Goal: Transaction & Acquisition: Purchase product/service

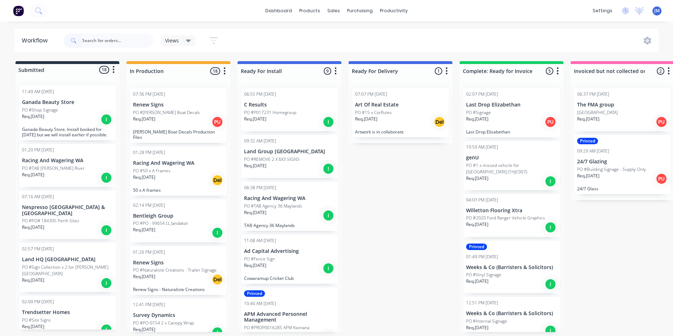
click at [110, 41] on input "text" at bounding box center [117, 41] width 71 height 14
type input "RAC"
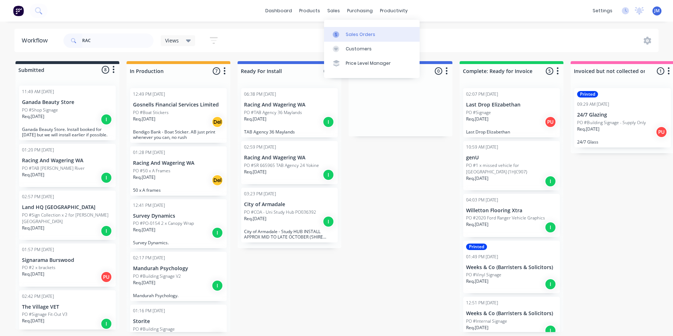
click at [355, 32] on div "Sales Orders" at bounding box center [360, 34] width 30 height 6
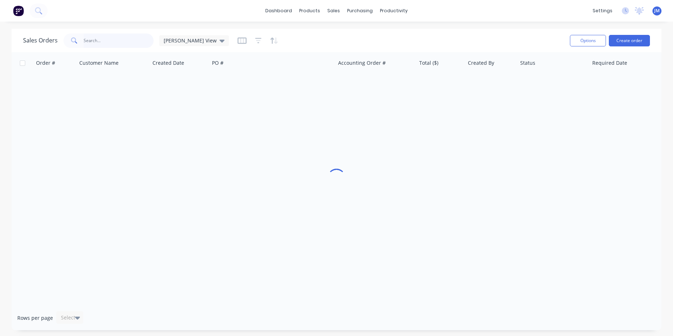
click at [92, 38] on input "text" at bounding box center [119, 41] width 70 height 14
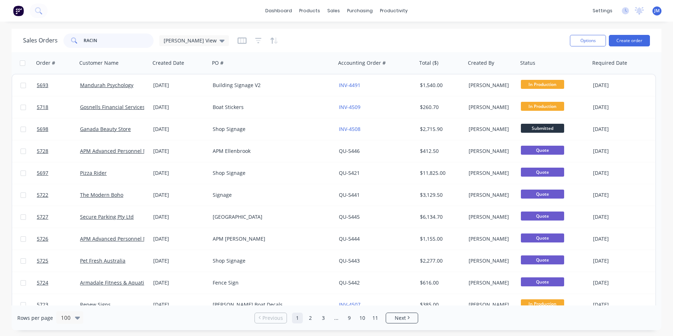
type input "RACING"
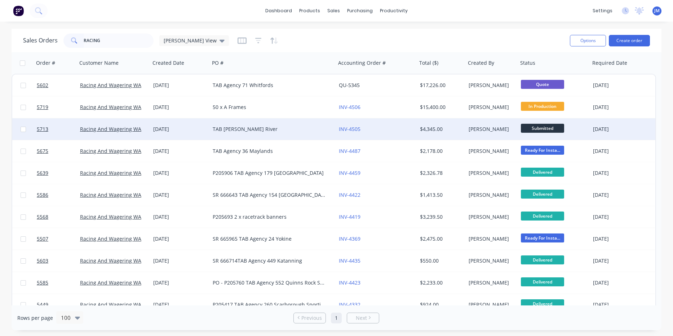
click at [206, 125] on div "[DATE]" at bounding box center [179, 130] width 59 height 22
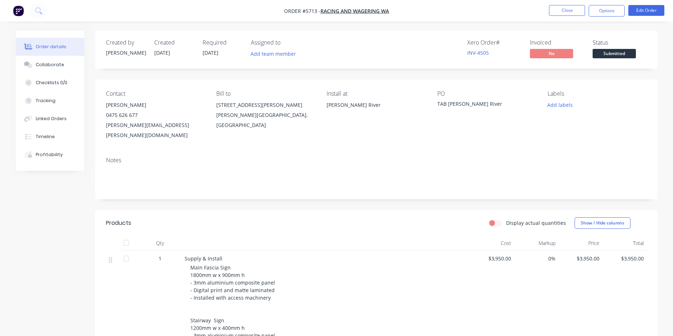
click at [641, 17] on nav "Order #5713 - Racing And Wagering WA Close Options Edit Order" at bounding box center [336, 11] width 673 height 22
click at [641, 14] on button "Edit Order" at bounding box center [646, 10] width 36 height 11
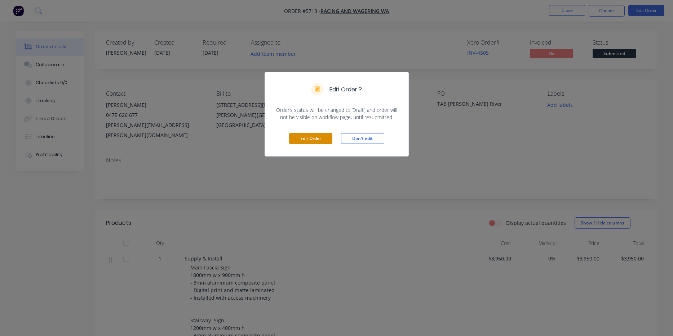
click at [302, 135] on button "Edit Order" at bounding box center [310, 138] width 43 height 11
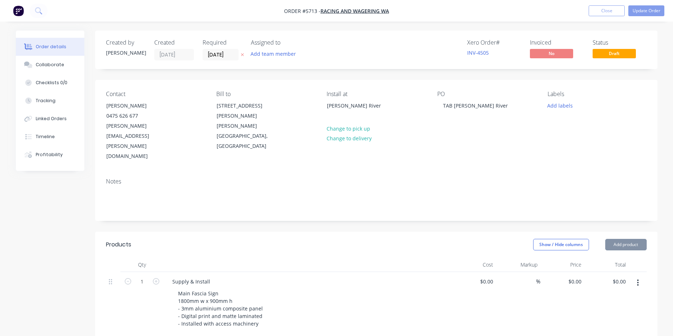
type input "$3,950.00"
click at [440, 104] on div "TAB [PERSON_NAME] River" at bounding box center [475, 106] width 76 height 10
paste div
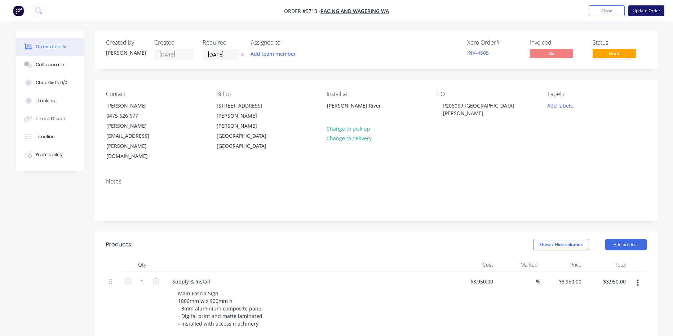
click at [651, 14] on button "Update Order" at bounding box center [646, 10] width 36 height 11
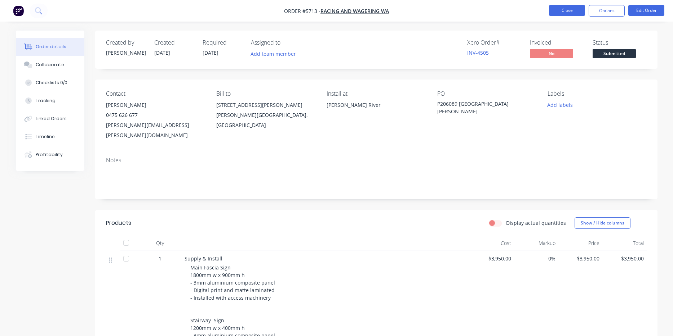
click at [568, 9] on button "Close" at bounding box center [567, 10] width 36 height 11
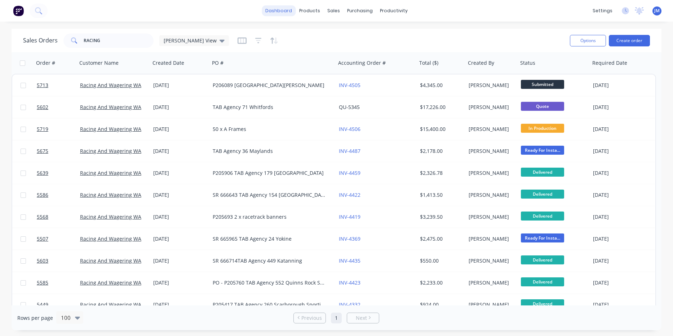
click at [277, 10] on link "dashboard" at bounding box center [279, 10] width 34 height 11
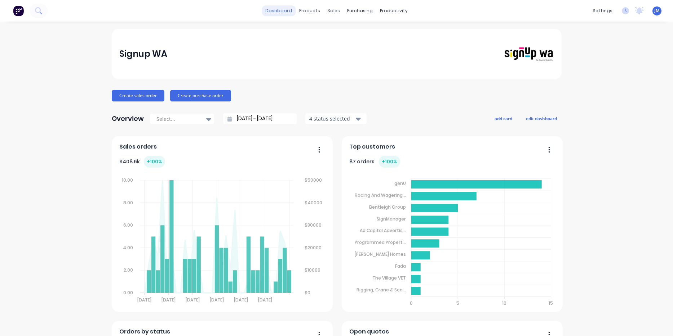
click at [281, 7] on link "dashboard" at bounding box center [279, 10] width 34 height 11
click at [393, 11] on div "productivity" at bounding box center [393, 10] width 35 height 11
click at [394, 10] on div "productivity" at bounding box center [393, 10] width 35 height 11
click at [400, 25] on div "Workflow Planner Delivery Scheduling Timesheets" at bounding box center [421, 56] width 95 height 73
click at [403, 34] on div "Workflow" at bounding box center [407, 34] width 22 height 6
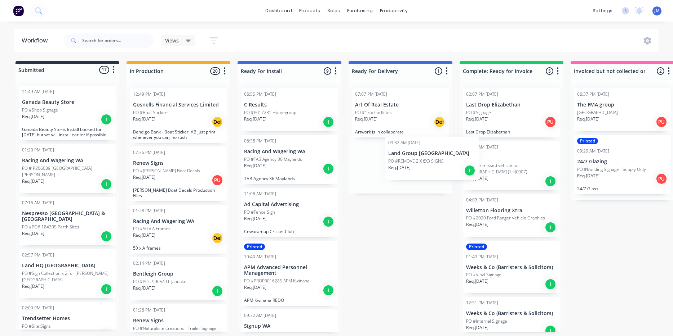
drag, startPoint x: 272, startPoint y: 159, endPoint x: 432, endPoint y: 162, distance: 159.6
click at [432, 162] on div "Submitted 17 Status colour #273444 hex #273444 Save Cancel Summaries Total orde…" at bounding box center [439, 196] width 888 height 271
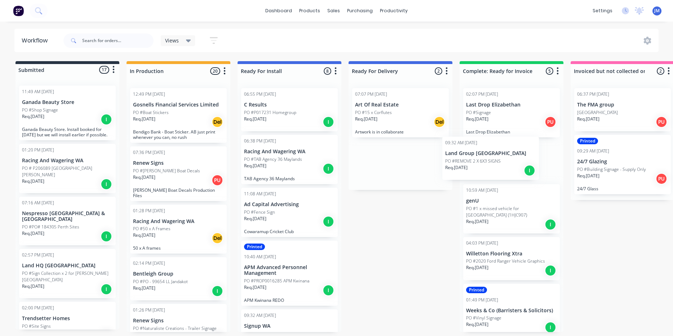
drag, startPoint x: 402, startPoint y: 165, endPoint x: 497, endPoint y: 161, distance: 94.5
click at [497, 161] on div "Submitted 17 Status colour #273444 hex #273444 Save Cancel Summaries Total orde…" at bounding box center [439, 196] width 888 height 271
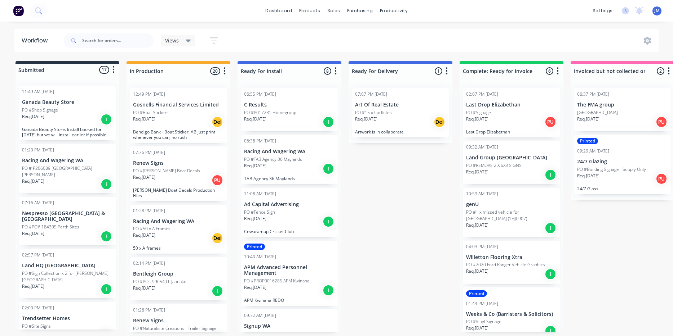
click at [268, 169] on div "Req. [DATE] I" at bounding box center [289, 169] width 91 height 12
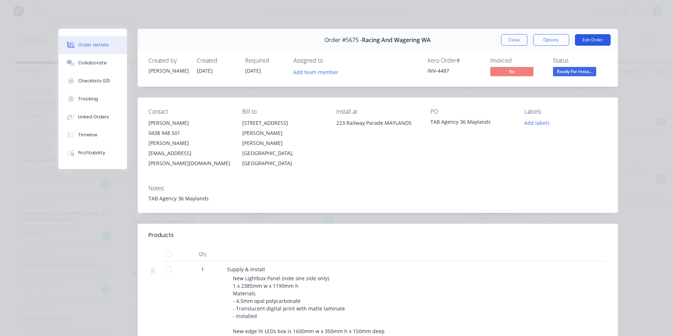
click at [585, 38] on button "Edit Order" at bounding box center [593, 40] width 36 height 12
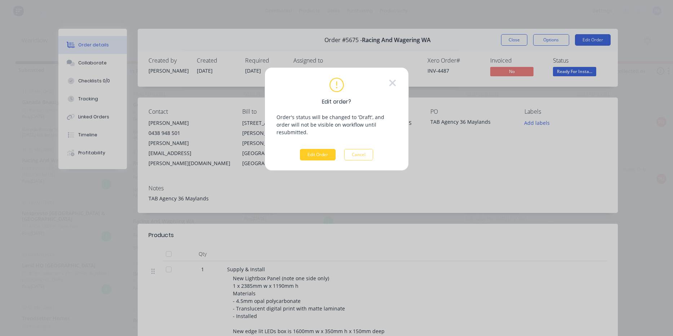
click at [313, 149] on button "Edit Order" at bounding box center [318, 155] width 36 height 12
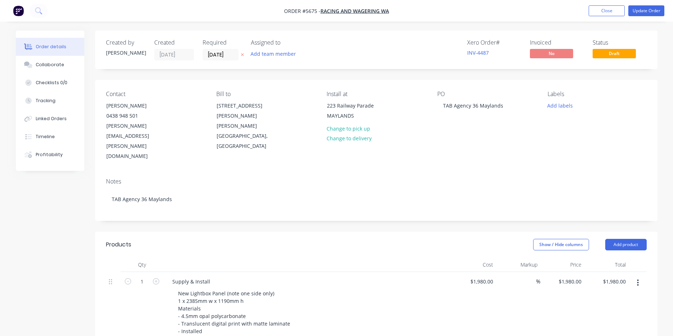
scroll to position [1, 0]
click at [441, 104] on div "TAB Agency 36 Maylands" at bounding box center [473, 104] width 72 height 10
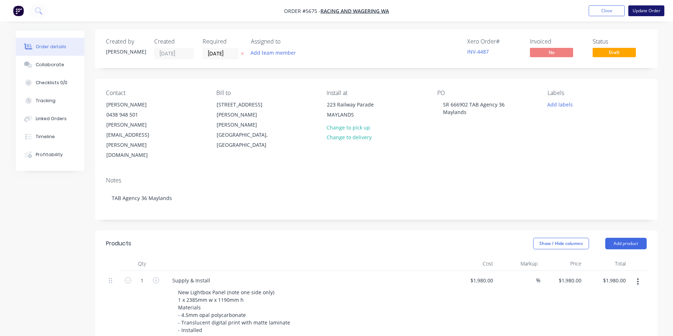
click at [650, 13] on button "Update Order" at bounding box center [646, 10] width 36 height 11
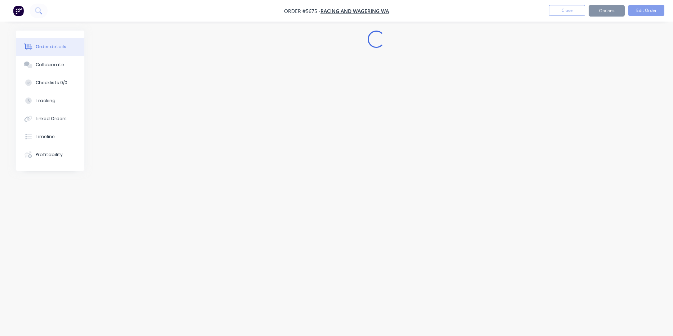
scroll to position [0, 0]
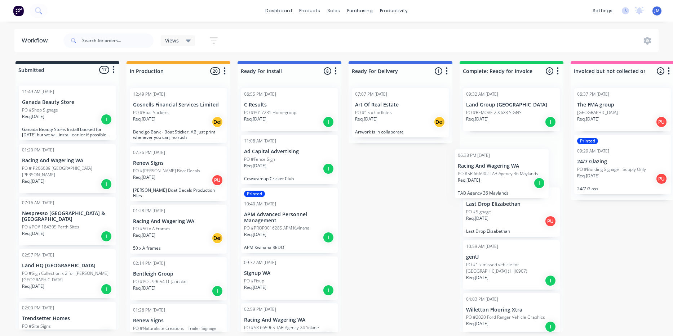
drag, startPoint x: 285, startPoint y: 169, endPoint x: 502, endPoint y: 183, distance: 218.1
click at [502, 183] on div "Submitted 17 Status colour #273444 hex #273444 Save Cancel Summaries Total orde…" at bounding box center [439, 196] width 888 height 271
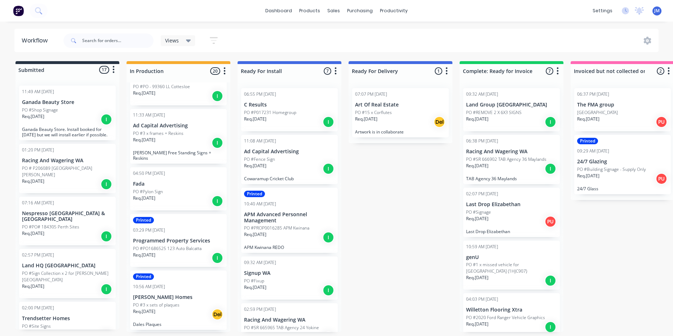
scroll to position [592, 0]
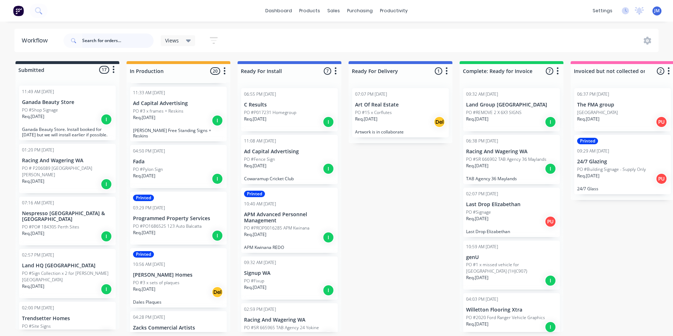
click at [129, 42] on input "text" at bounding box center [117, 41] width 71 height 14
type input "AD CAP"
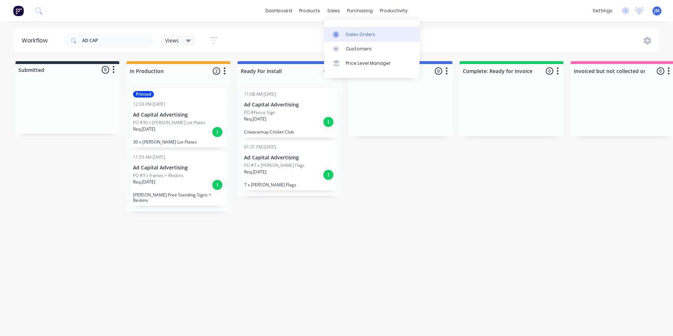
click at [345, 30] on link "Sales Orders" at bounding box center [371, 34] width 95 height 14
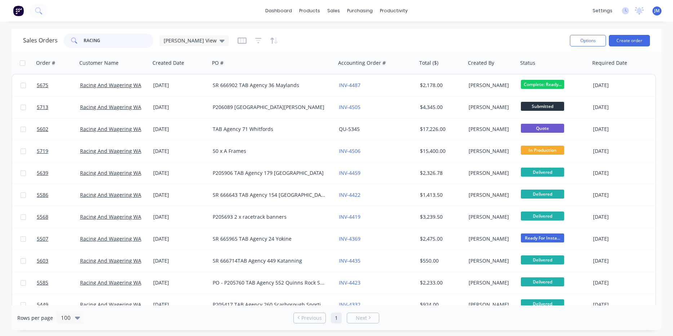
click at [120, 42] on input "RACING" at bounding box center [119, 41] width 70 height 14
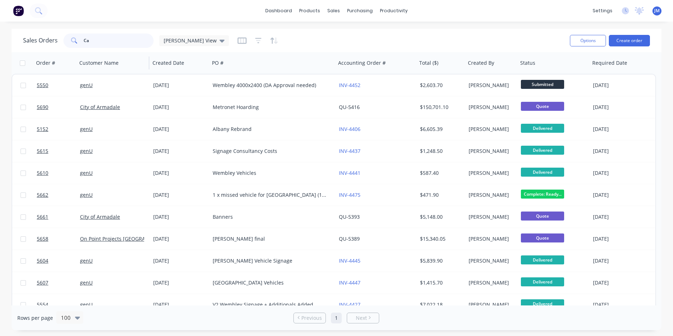
type input "C"
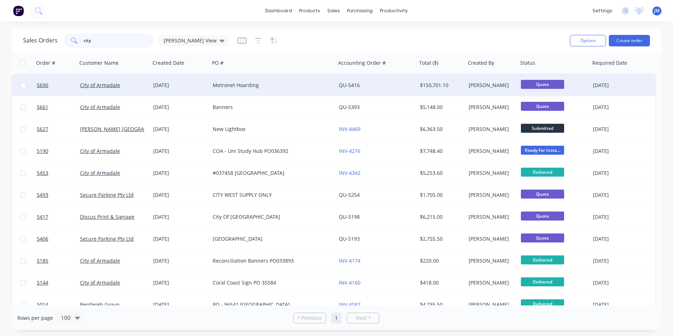
type input "city"
click at [176, 89] on div "[DATE]" at bounding box center [179, 86] width 59 height 22
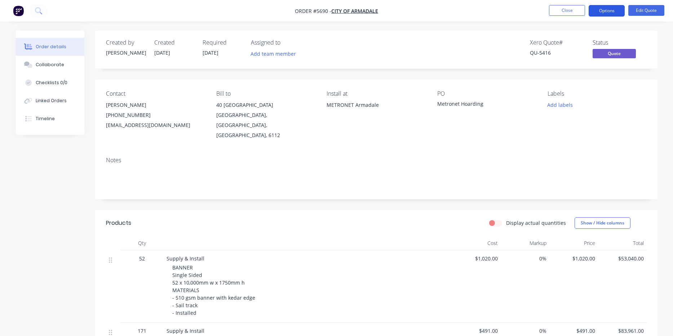
click at [604, 13] on button "Options" at bounding box center [606, 11] width 36 height 12
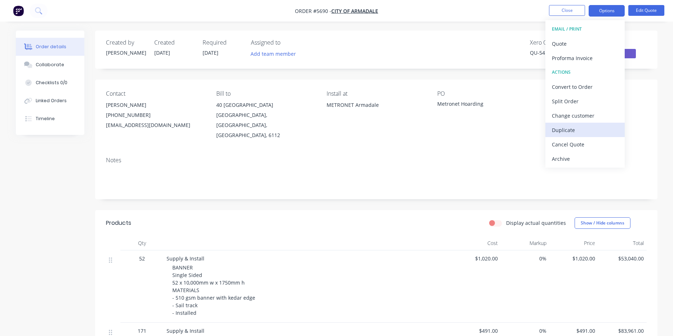
click at [582, 127] on div "Duplicate" at bounding box center [585, 130] width 66 height 10
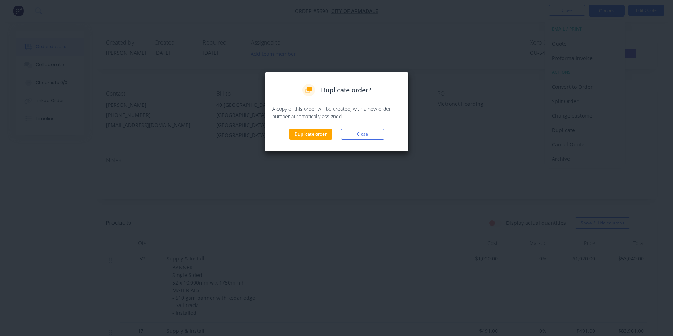
click at [307, 140] on div "Duplicate order? A copy of this order will be created, with a new order number …" at bounding box center [336, 112] width 144 height 80
click at [308, 137] on button "Duplicate order" at bounding box center [310, 134] width 43 height 11
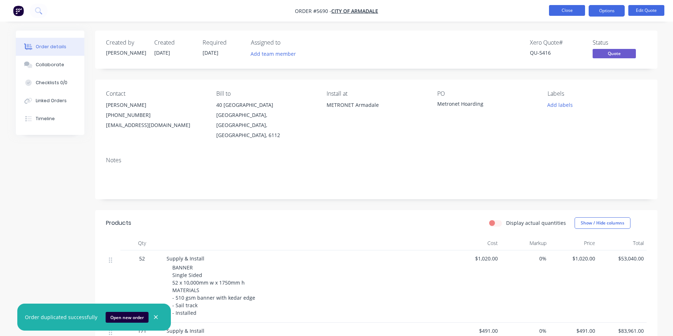
click at [575, 6] on button "Close" at bounding box center [567, 10] width 36 height 11
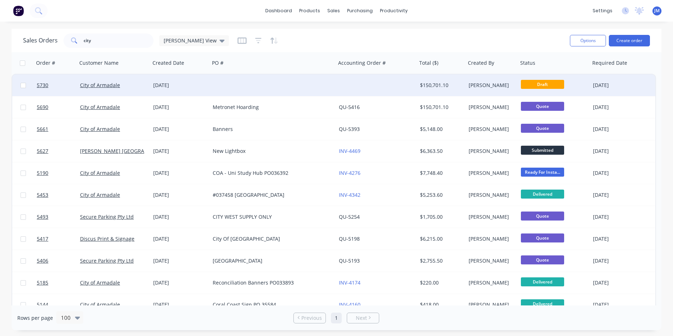
click at [275, 86] on div at bounding box center [273, 86] width 126 height 22
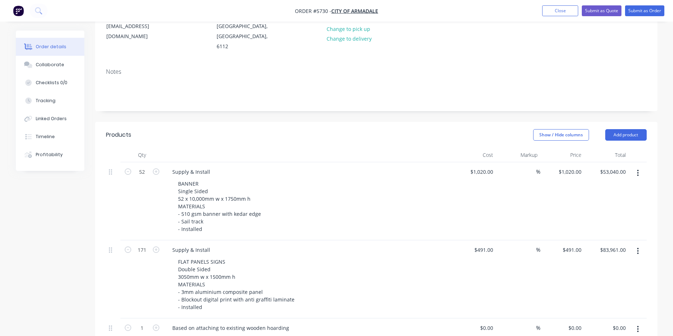
scroll to position [103, 0]
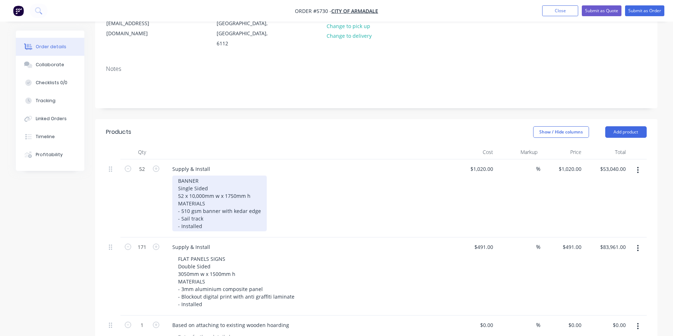
click at [204, 176] on div "BANNER Single Sided 52 x 10,000mm w x 1750mm h MATERIALS - 510 gsm banner with …" at bounding box center [219, 204] width 94 height 56
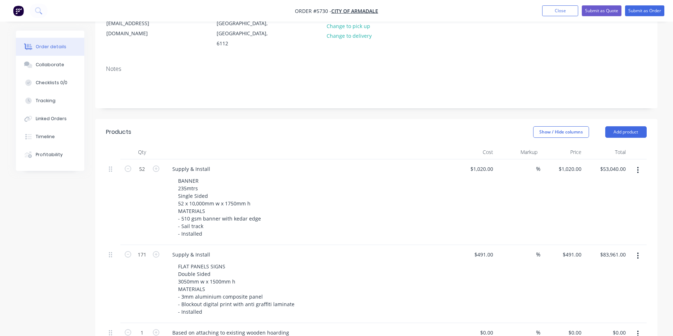
click at [637, 166] on icon "button" at bounding box center [638, 170] width 2 height 8
click at [611, 199] on div "Duplicate" at bounding box center [611, 204] width 55 height 10
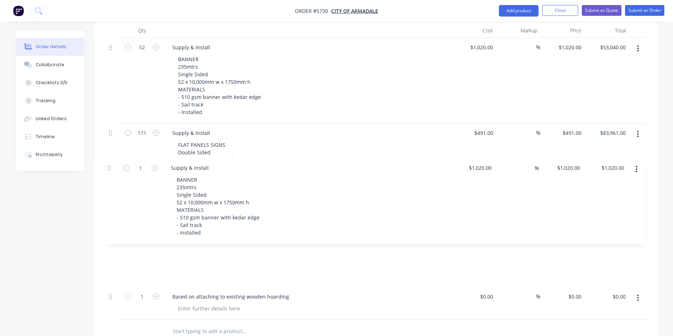
scroll to position [225, 0]
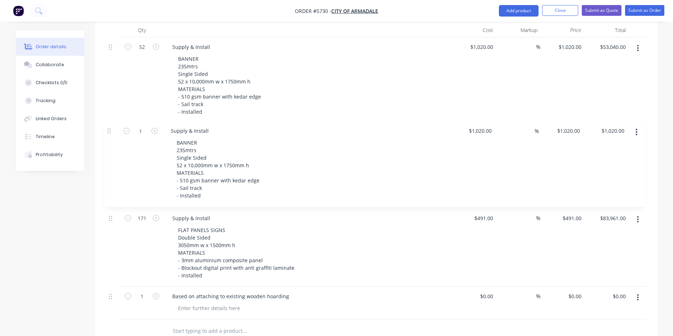
drag, startPoint x: 111, startPoint y: 224, endPoint x: 111, endPoint y: 129, distance: 95.1
click at [111, 129] on div "52 Supply & Install BANNER 235mtrs Single Sided 52 x 10,000mm w x 1750mm h MATE…" at bounding box center [376, 178] width 540 height 282
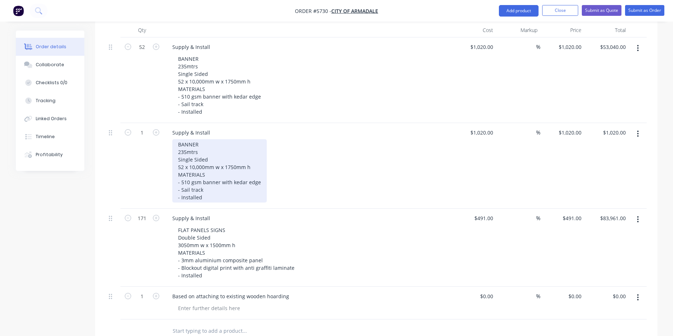
scroll to position [218, 0]
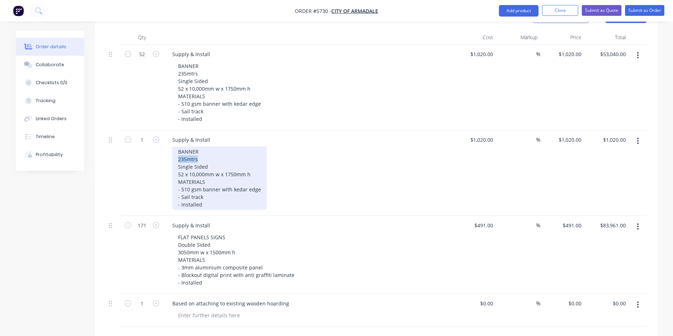
drag, startPoint x: 202, startPoint y: 138, endPoint x: 142, endPoint y: 138, distance: 60.2
click at [144, 138] on div "1 Supply & Install BANNER 235mtrs Single Sided 52 x 10,000mm w x 1750mm h MATER…" at bounding box center [376, 173] width 540 height 86
paste div
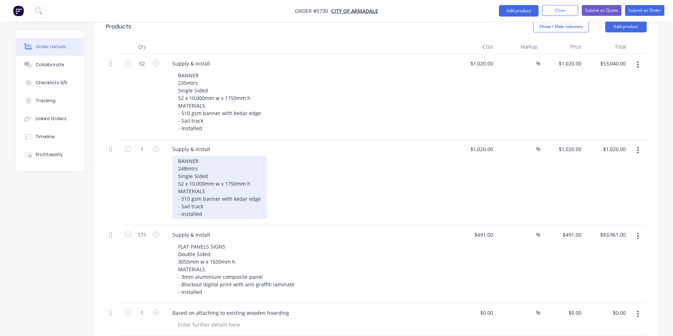
scroll to position [210, 0]
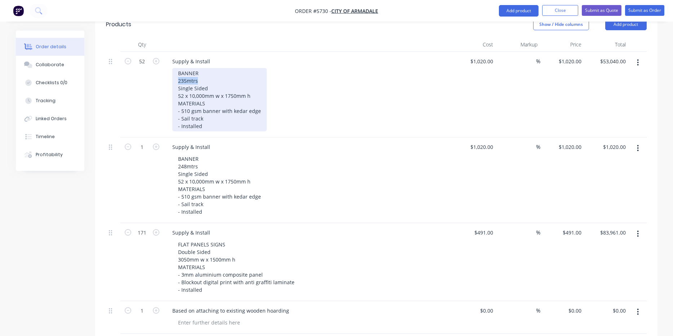
drag, startPoint x: 201, startPoint y: 62, endPoint x: 155, endPoint y: 62, distance: 45.8
click at [155, 62] on div "52 Supply & Install BANNER 235mtrs Single Sided 52 x 10,000mm w x 1750mm h MATE…" at bounding box center [376, 95] width 540 height 86
copy div "235mtrs"
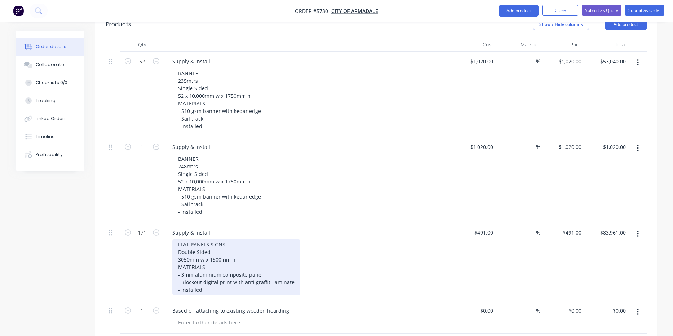
click at [222, 240] on div "FLAT PANELS SIGNS Double Sided 3050mm w x 1500mm h MATERIALS - 3mm aluminium co…" at bounding box center [236, 268] width 128 height 56
click at [229, 240] on div "FLAT PANELS SIGNS Double Sided 3050mm w x 1500mm h MATERIALS - 3mm aluminium co…" at bounding box center [236, 268] width 128 height 56
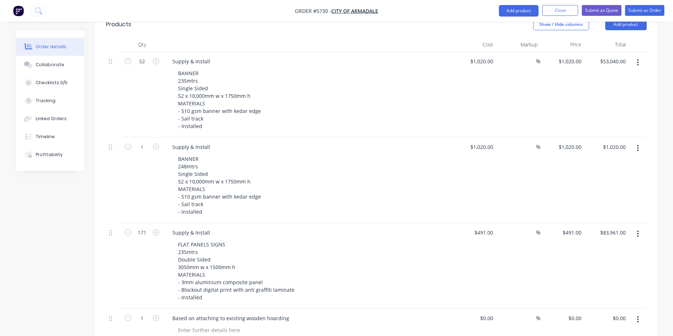
click at [637, 231] on icon "button" at bounding box center [637, 234] width 1 height 6
click at [621, 262] on div "Duplicate" at bounding box center [611, 267] width 55 height 10
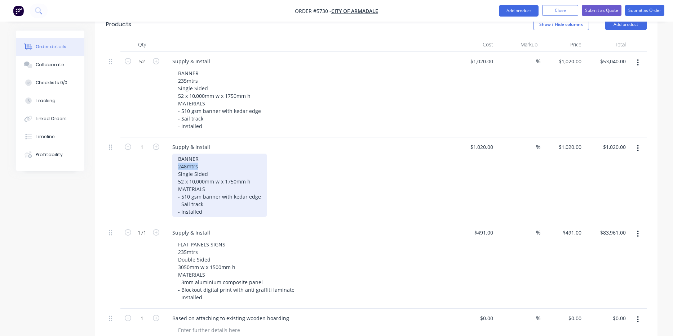
drag, startPoint x: 195, startPoint y: 144, endPoint x: 150, endPoint y: 144, distance: 44.7
click at [150, 144] on div "1 Supply & Install BANNER 248mtrs Single Sided 52 x 10,000mm w x 1750mm h MATER…" at bounding box center [376, 181] width 540 height 86
copy div "248mtrs"
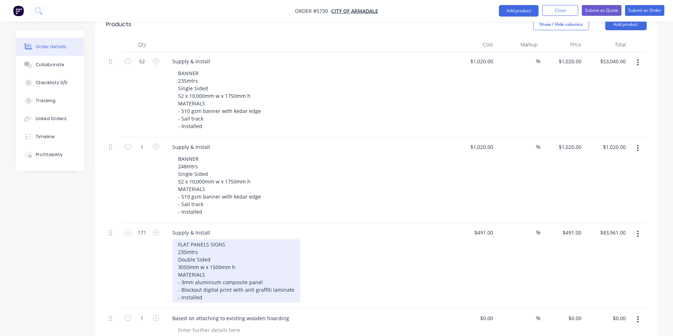
click at [224, 244] on div "FLAT PANELS SIGNS 235mtrs Double Sided 3050mm w x 1500mm h MATERIALS - 3mm alum…" at bounding box center [236, 271] width 128 height 63
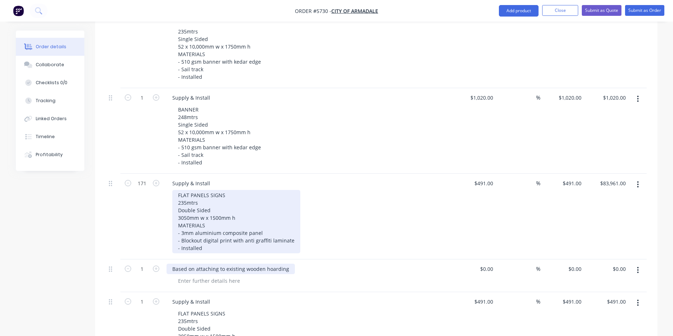
scroll to position [261, 0]
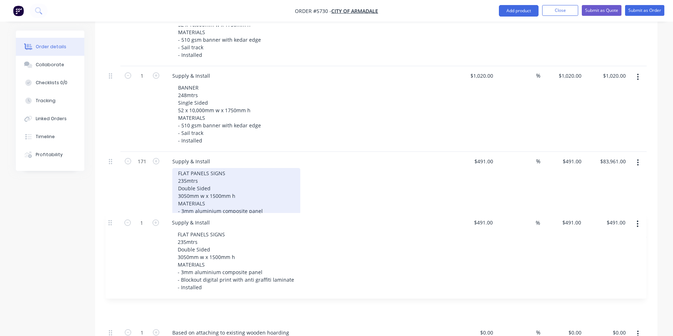
drag, startPoint x: 111, startPoint y: 279, endPoint x: 110, endPoint y: 217, distance: 62.0
click at [110, 217] on div "52 Supply & Install BANNER 235mtrs Single Sided 52 x 10,000mm w x 1750mm h MATE…" at bounding box center [376, 169] width 540 height 376
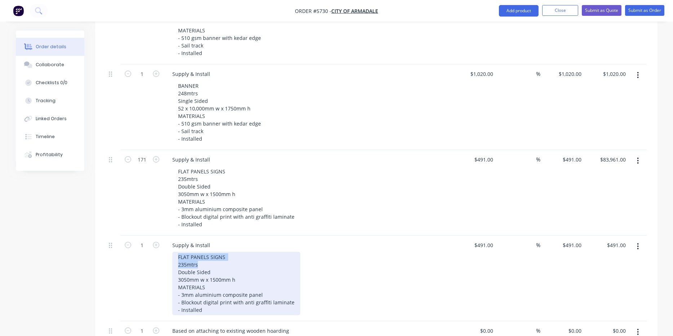
drag, startPoint x: 208, startPoint y: 242, endPoint x: 120, endPoint y: 240, distance: 87.9
click at [121, 240] on div "1 Supply & Install FLAT PANELS SIGNS 235mtrs Double Sided 3050mm w x 1500mm h M…" at bounding box center [376, 279] width 540 height 86
paste div
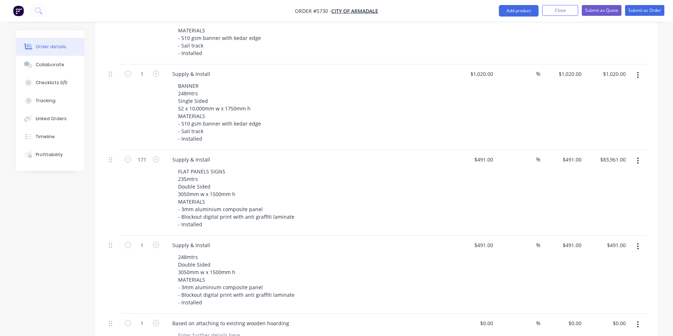
click at [399, 258] on div "248mtrs Double Sided 3050mm w x 1500mm h MATERIALS - 3mm aluminium composite pa…" at bounding box center [310, 280] width 277 height 56
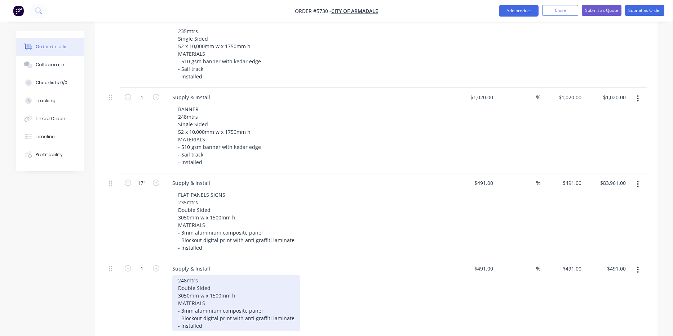
scroll to position [261, 0]
click at [202, 275] on div "248mtrs Double Sided 3050mm w x 1500mm h MATERIALS - 3mm aluminium composite pa…" at bounding box center [236, 303] width 128 height 56
click at [218, 275] on div "FLAT PANELS SIGNS 235mtrs Double Sided 3050mm w x 1500mm h MATERIALS - 3mm alum…" at bounding box center [236, 306] width 128 height 63
drag, startPoint x: 199, startPoint y: 267, endPoint x: 158, endPoint y: 267, distance: 41.4
click at [158, 267] on div "1 Supply & Install FLAT PANELS SIGNS 235mtrs Double Sided 3050mm w x 1500mm h M…" at bounding box center [376, 301] width 540 height 86
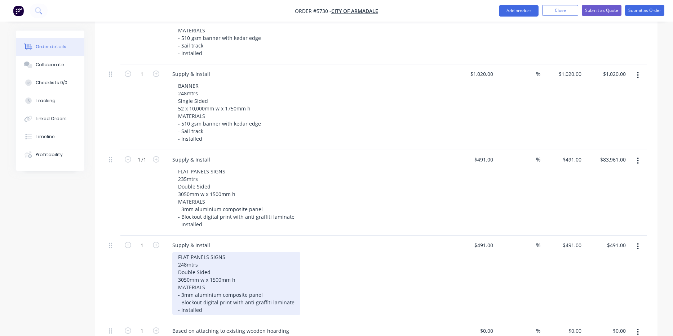
scroll to position [284, 0]
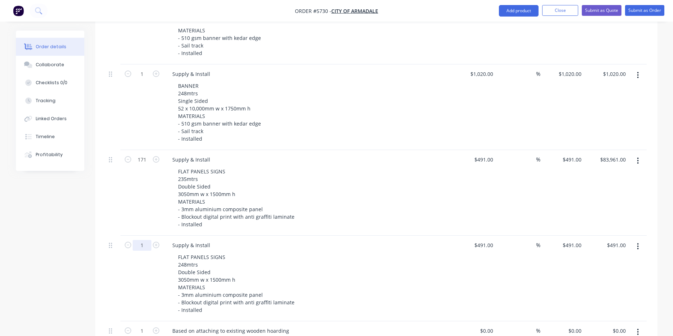
click at [142, 240] on input "1" at bounding box center [142, 245] width 19 height 11
type input "83"
type input "$40,753.00"
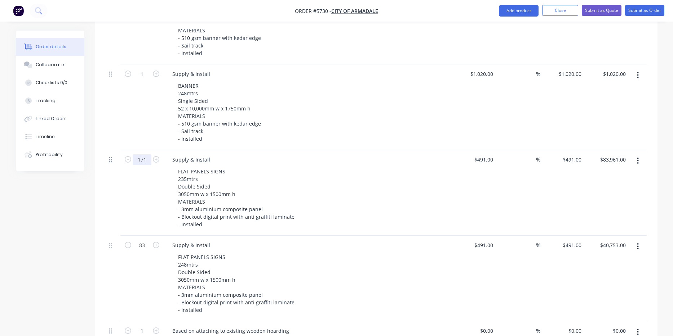
drag, startPoint x: 147, startPoint y: 140, endPoint x: 111, endPoint y: 140, distance: 35.7
click at [111, 150] on div "171 Supply & Install FLAT PANELS SIGNS 235mtrs Double Sided 3050mm w x 1500mm h…" at bounding box center [376, 193] width 540 height 86
type input "79"
type input "$38,789.00"
click at [120, 171] on div "79" at bounding box center [141, 193] width 43 height 86
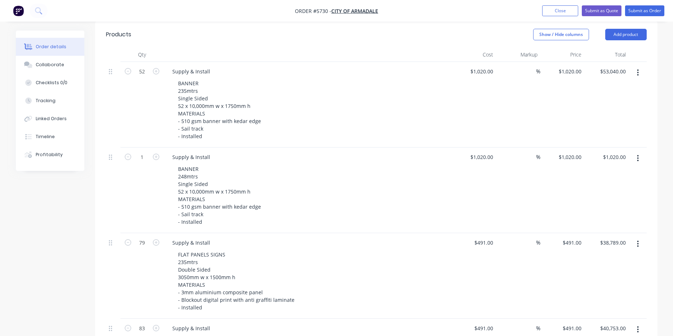
scroll to position [189, 0]
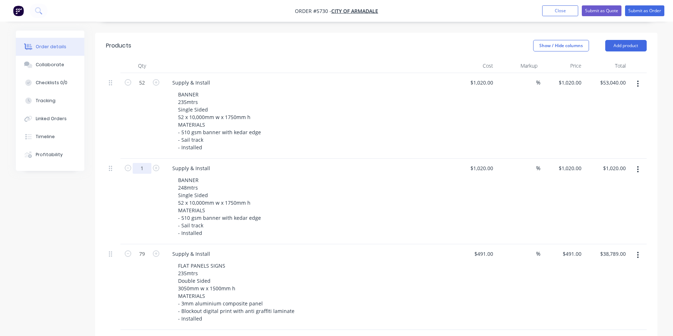
drag, startPoint x: 145, startPoint y: 149, endPoint x: 133, endPoint y: 149, distance: 11.9
click at [133, 163] on input "1" at bounding box center [142, 168] width 19 height 11
type input "25"
type input "$25,500.00"
click at [143, 77] on input "52" at bounding box center [142, 82] width 19 height 11
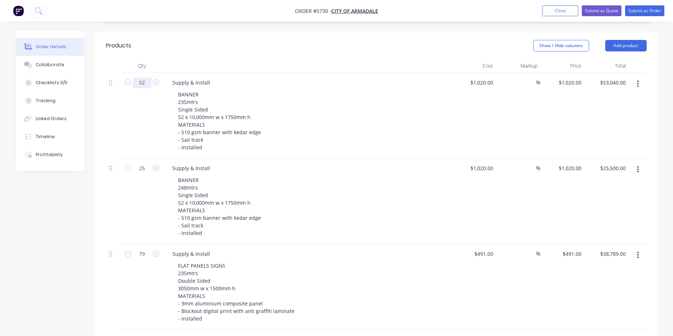
click at [143, 77] on input "52" at bounding box center [142, 82] width 19 height 11
type input "24"
type input "$24,480.00"
click at [146, 87] on div "24" at bounding box center [141, 116] width 43 height 86
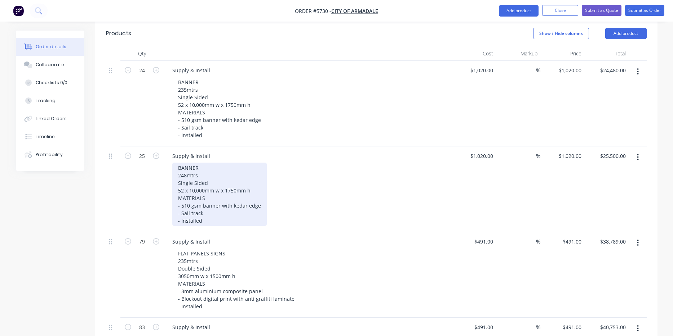
scroll to position [199, 0]
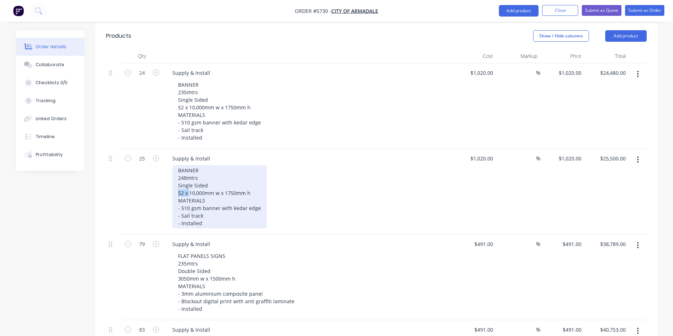
drag, startPoint x: 190, startPoint y: 173, endPoint x: 169, endPoint y: 172, distance: 21.3
click at [169, 172] on div "Supply & Install BANNER 248mtrs Single Sided 52 x 10,000mm w x 1750mm h MATERIA…" at bounding box center [308, 192] width 288 height 86
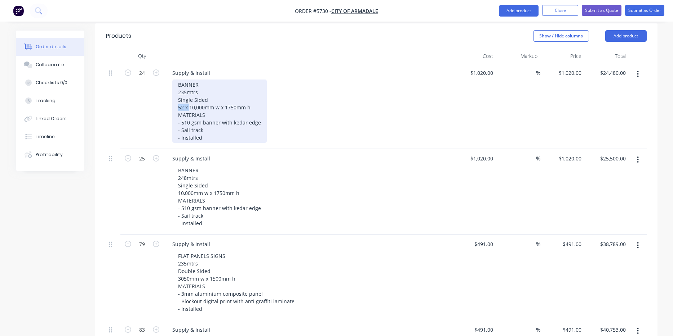
drag, startPoint x: 189, startPoint y: 86, endPoint x: 175, endPoint y: 84, distance: 14.6
click at [175, 84] on div "BANNER 235mtrs Single Sided 52 x 10,000mm w x 1750mm h MATERIALS - 510 gsm bann…" at bounding box center [219, 111] width 94 height 63
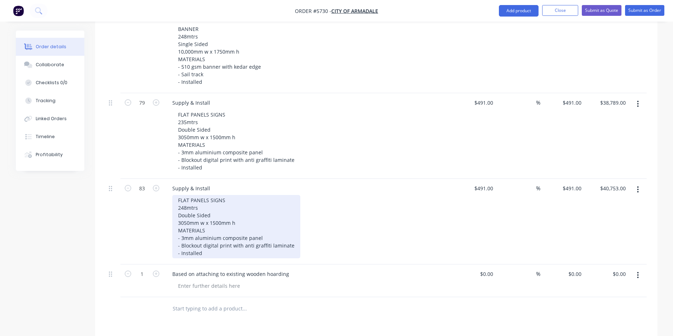
scroll to position [343, 0]
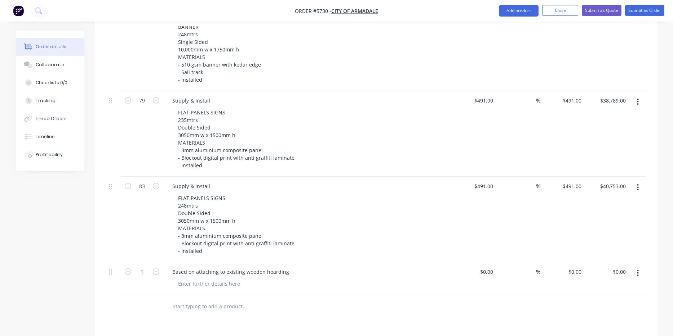
click at [320, 295] on div at bounding box center [293, 306] width 259 height 23
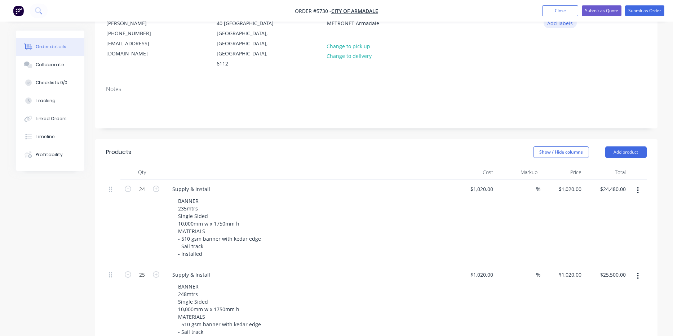
scroll to position [67, 0]
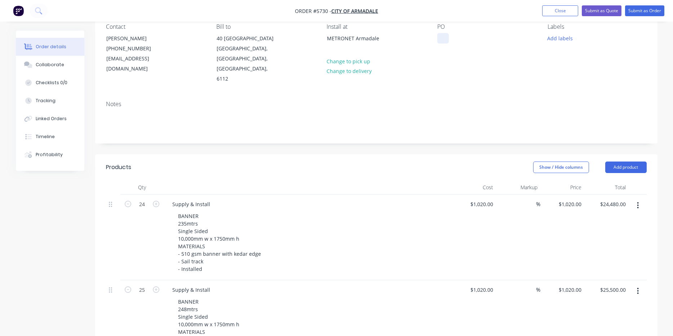
click at [439, 36] on div at bounding box center [443, 38] width 12 height 10
click at [606, 10] on button "Submit as Quote" at bounding box center [601, 10] width 40 height 11
type input "$1,020.00"
type input "$24,480.00"
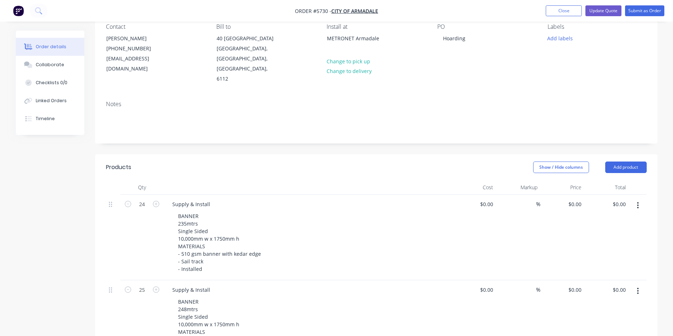
type input "$1,020.00"
type input "$25,500.00"
type input "$491.00"
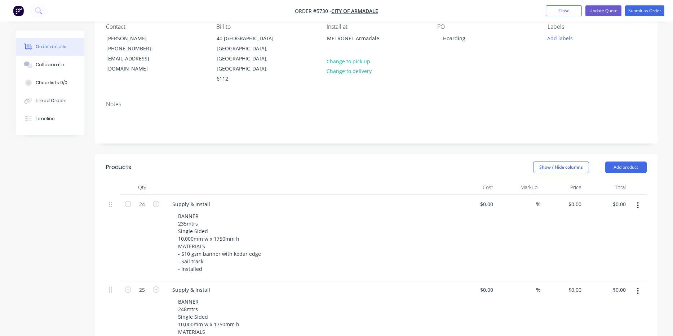
type input "$38,789.00"
type input "$491.00"
type input "$40,753.00"
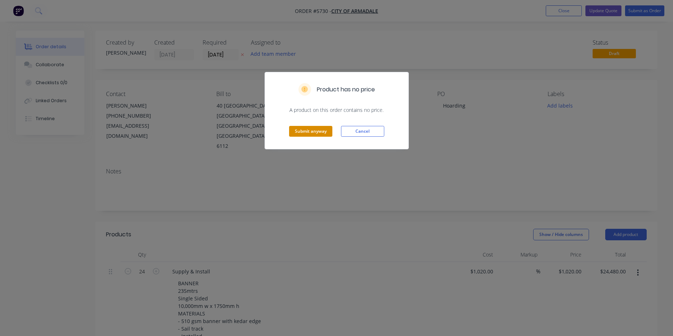
click at [318, 127] on button "Submit anyway" at bounding box center [310, 131] width 43 height 11
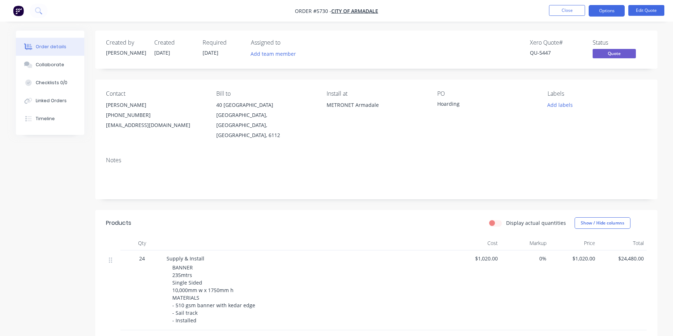
click at [610, 13] on button "Options" at bounding box center [606, 11] width 36 height 12
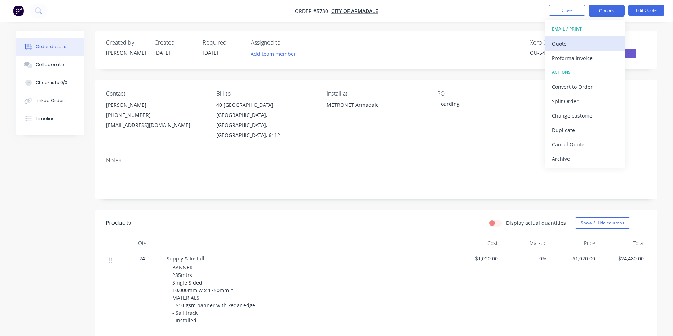
click at [603, 43] on div "Quote" at bounding box center [585, 44] width 66 height 10
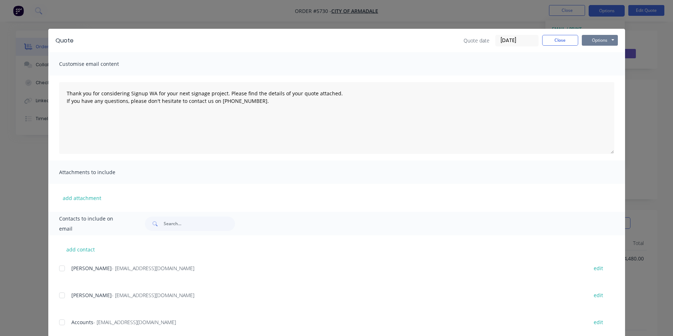
click at [605, 41] on button "Options" at bounding box center [599, 40] width 36 height 11
click at [604, 63] on button "Print" at bounding box center [604, 65] width 46 height 12
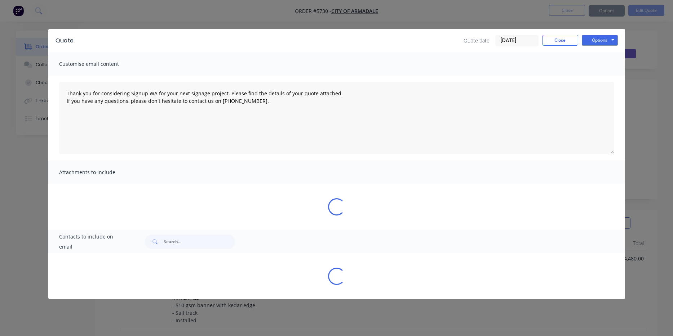
type textarea "Thank you for considering Signup WA for your next signage project. Please find …"
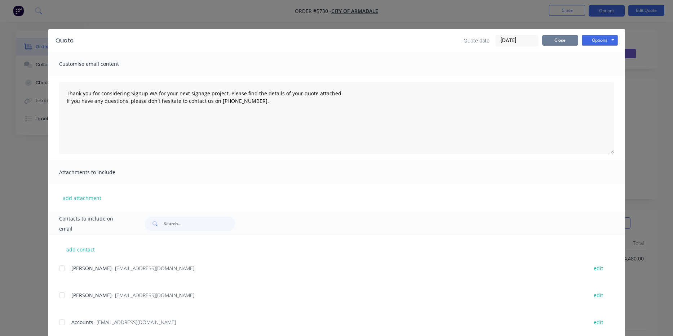
click at [577, 40] on button "Close" at bounding box center [560, 40] width 36 height 11
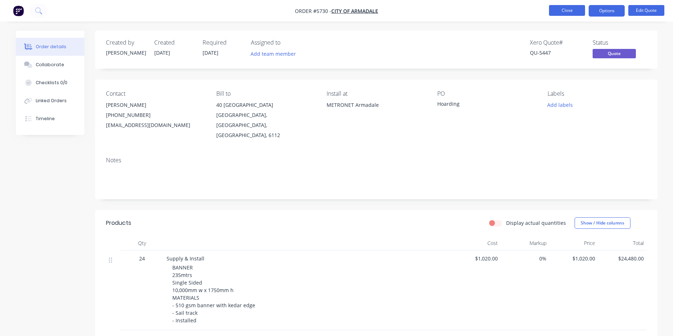
click at [570, 14] on button "Close" at bounding box center [567, 10] width 36 height 11
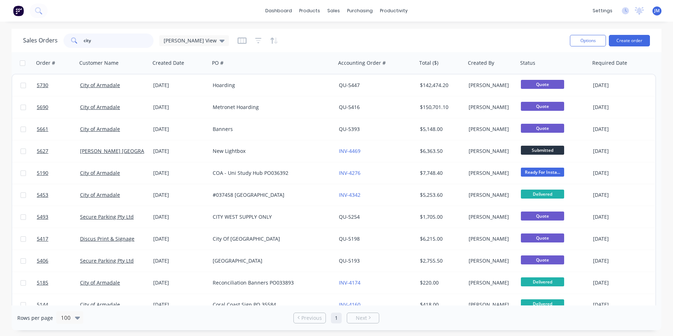
click at [139, 39] on input "city" at bounding box center [119, 41] width 70 height 14
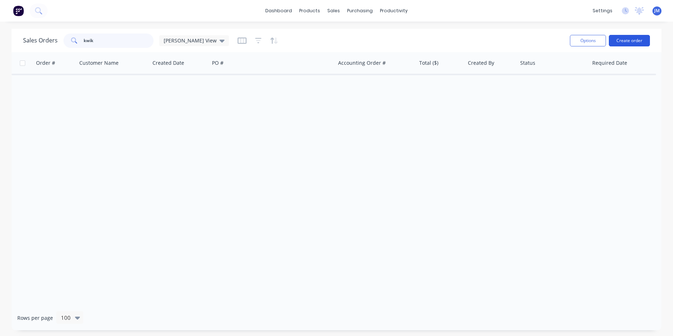
type input "kwik"
click at [625, 44] on button "Create order" at bounding box center [628, 41] width 41 height 12
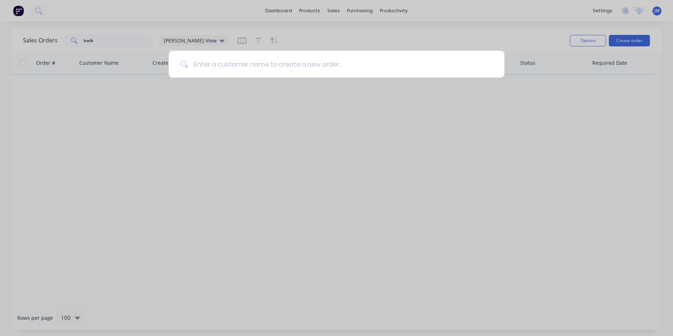
paste input "KWIKnKLEEN"
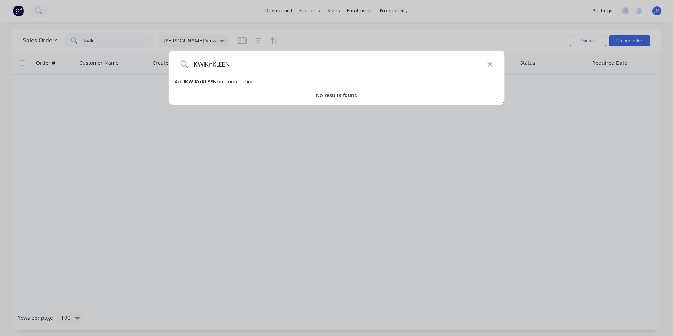
click at [207, 61] on input "KWIKnKLEEN" at bounding box center [337, 64] width 299 height 27
type input "KWIKnKLEEN"
click at [220, 82] on span "Add KWIKnKLEEN as a customer" at bounding box center [213, 81] width 79 height 7
select select "AU"
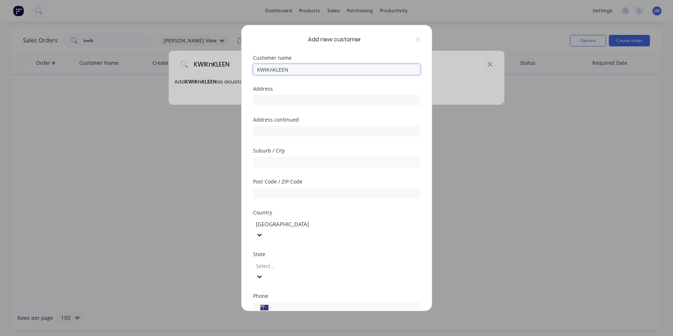
click at [268, 71] on input "KWIKnKLEEN" at bounding box center [336, 69] width 167 height 11
click at [273, 71] on input "KWIK nKLEEN" at bounding box center [336, 69] width 167 height 11
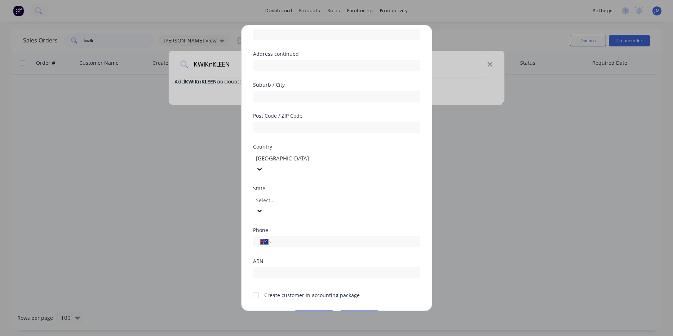
scroll to position [66, 0]
type input "KWIK n KLEEN"
click at [258, 289] on div at bounding box center [256, 296] width 14 height 14
click at [324, 311] on button "Save" at bounding box center [314, 317] width 40 height 12
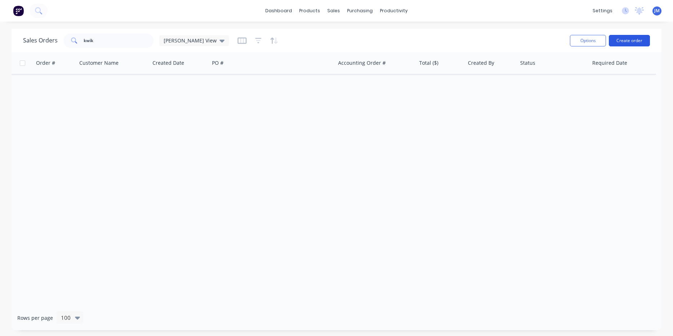
click at [628, 41] on button "Create order" at bounding box center [628, 41] width 41 height 12
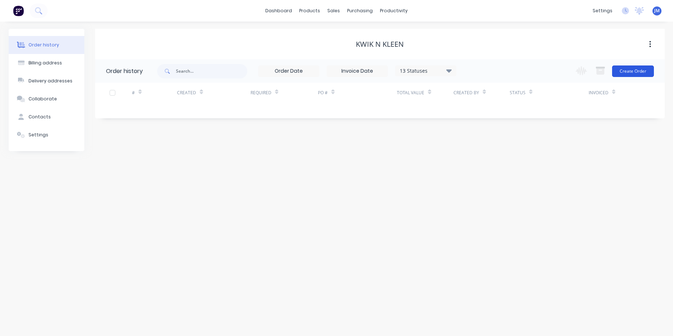
click at [642, 72] on button "Create Order" at bounding box center [633, 72] width 42 height 12
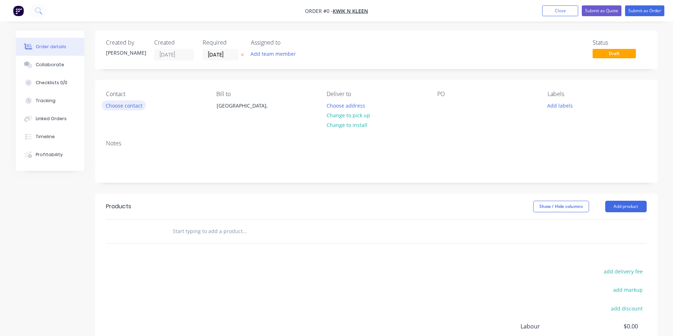
click at [125, 101] on button "Choose contact" at bounding box center [124, 106] width 44 height 10
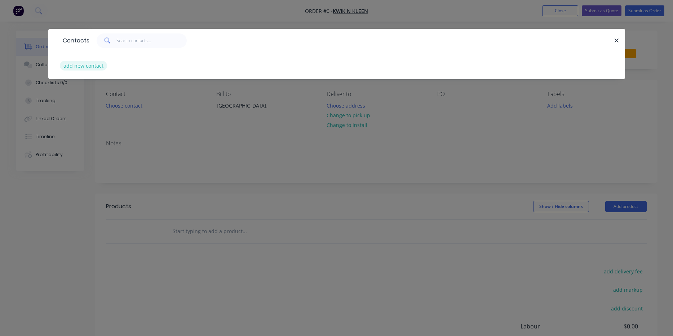
click at [93, 67] on button "add new contact" at bounding box center [84, 66] width 48 height 10
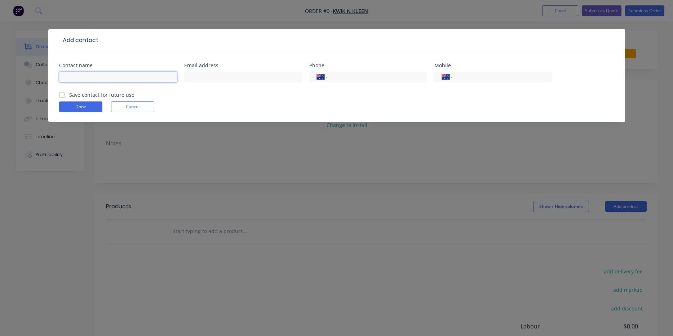
click at [144, 76] on input "text" at bounding box center [118, 77] width 118 height 11
paste input "Sertorini"
type input "[PERSON_NAME]"
click at [264, 77] on input "text" at bounding box center [243, 77] width 118 height 11
paste input "•[PERSON_NAME][EMAIL_ADDRESS][DOMAIN_NAME]"
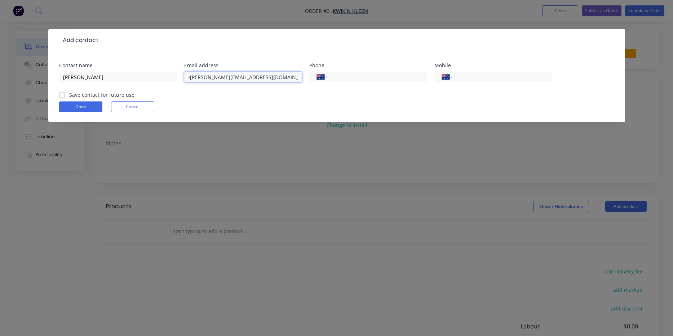
click at [188, 76] on input "•[PERSON_NAME][EMAIL_ADDRESS][DOMAIN_NAME]" at bounding box center [243, 77] width 118 height 11
type input "[PERSON_NAME][EMAIL_ADDRESS][DOMAIN_NAME]"
click at [481, 77] on input "tel" at bounding box center [501, 77] width 86 height 8
paste input "0400 337"
type input "0400 337 007"
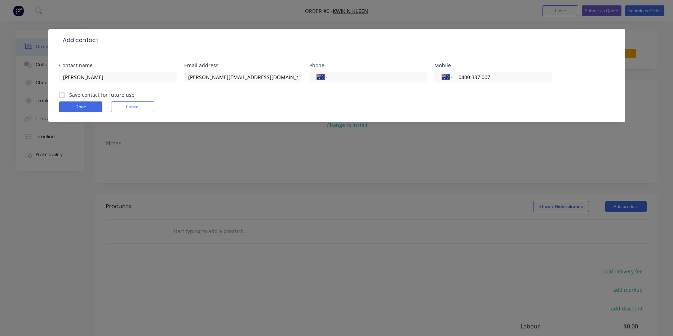
click at [69, 94] on label "Save contact for future use" at bounding box center [101, 95] width 65 height 8
click at [62, 94] on input "Save contact for future use" at bounding box center [62, 94] width 6 height 7
checkbox input "true"
click at [72, 104] on button "Done" at bounding box center [80, 107] width 43 height 11
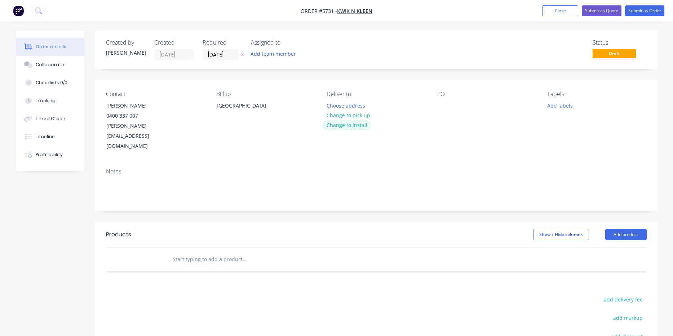
click at [346, 126] on button "Change to install" at bounding box center [346, 125] width 48 height 10
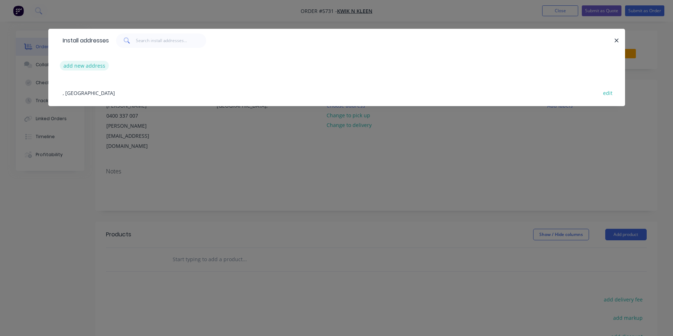
click at [98, 67] on button "add new address" at bounding box center [84, 66] width 49 height 10
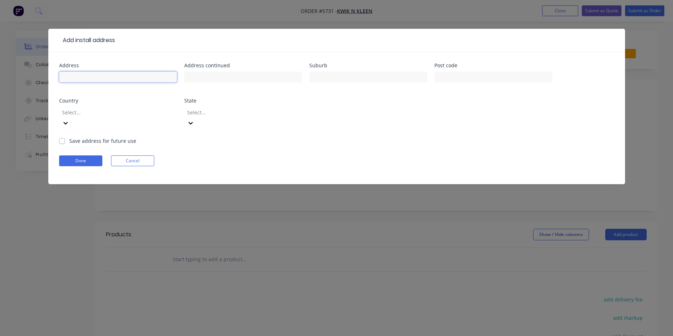
click at [101, 75] on input "text" at bounding box center [118, 77] width 118 height 11
paste input "[STREET_ADDRESS]"
type input "[STREET_ADDRESS]"
click at [92, 156] on button "Done" at bounding box center [80, 161] width 43 height 11
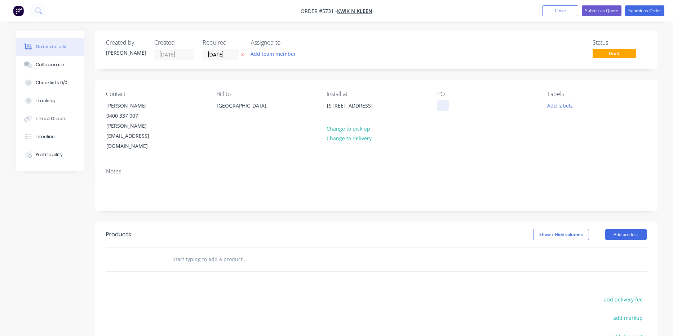
click at [441, 107] on div at bounding box center [443, 106] width 12 height 10
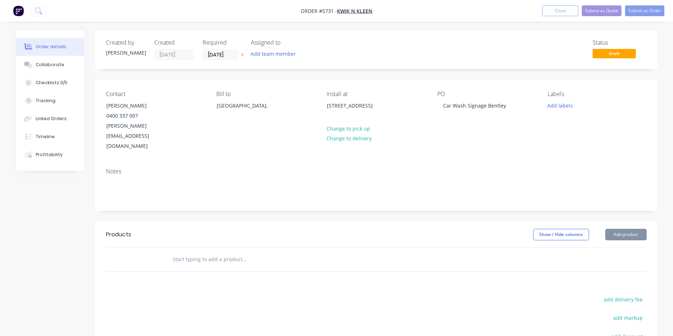
click at [421, 142] on div "Contact [PERSON_NAME] [PHONE_NUMBER] [PERSON_NAME][EMAIL_ADDRESS][DOMAIN_NAME] …" at bounding box center [376, 121] width 562 height 82
click at [201, 253] on input "text" at bounding box center [244, 260] width 144 height 14
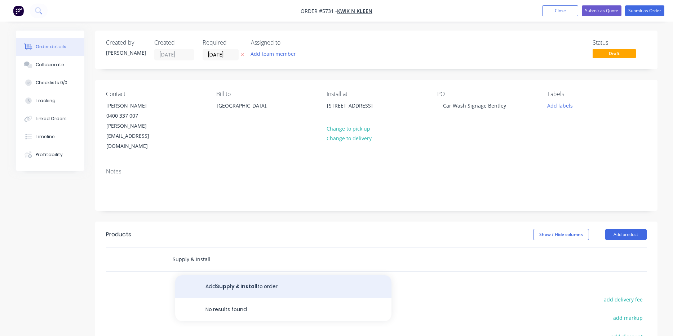
type input "Supply & Install"
click at [208, 276] on button "Add Supply & Install to order" at bounding box center [283, 287] width 216 height 23
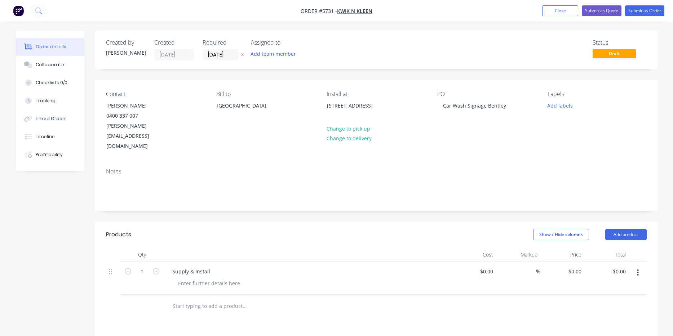
click at [192, 262] on div "Supply & Install" at bounding box center [308, 278] width 288 height 33
click at [192, 278] on div at bounding box center [208, 283] width 73 height 10
click at [155, 268] on icon "button" at bounding box center [156, 271] width 6 height 6
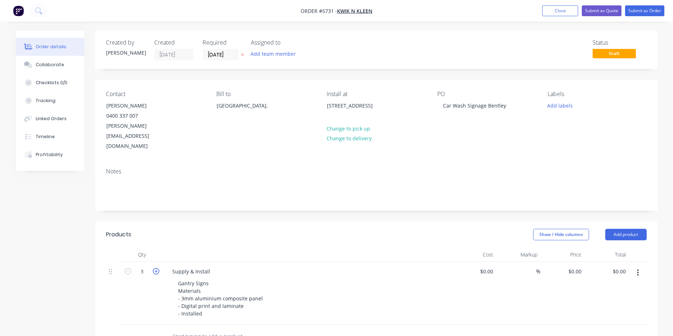
type input "4"
click at [489, 267] on input at bounding box center [487, 272] width 17 height 10
click at [489, 267] on input at bounding box center [491, 272] width 8 height 10
type input "$650.00"
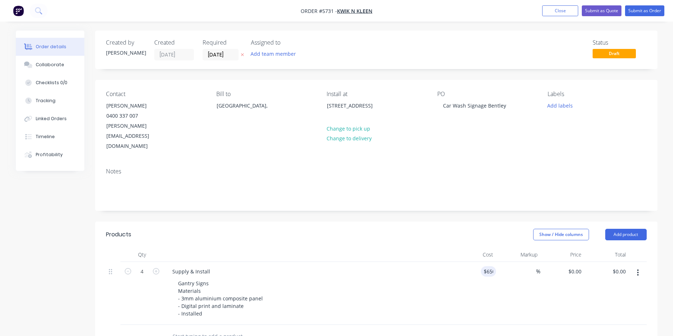
type input "$2,600.00"
click at [389, 281] on div "Gantry Signs Materials - 3mm aluminium composite panel - Digital print and lami…" at bounding box center [310, 298] width 277 height 41
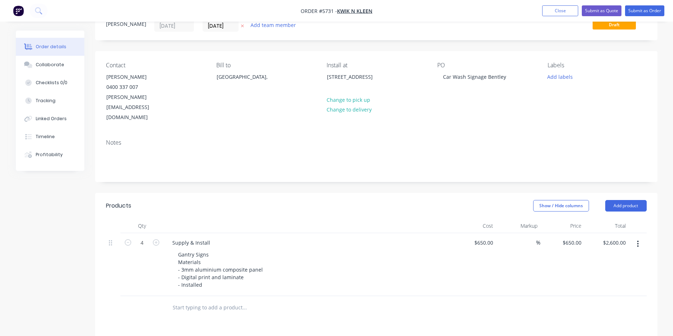
scroll to position [30, 0]
click at [636, 236] on button "button" at bounding box center [637, 242] width 17 height 13
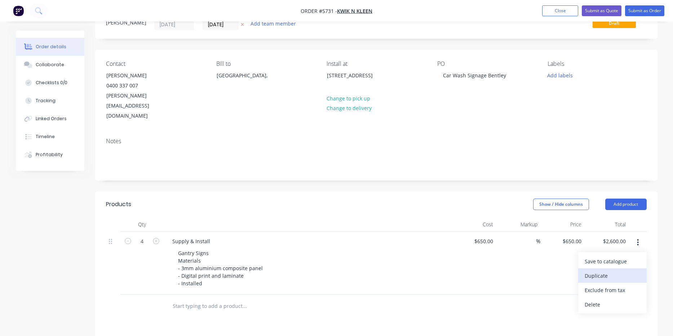
click at [606, 271] on div "Duplicate" at bounding box center [611, 276] width 55 height 10
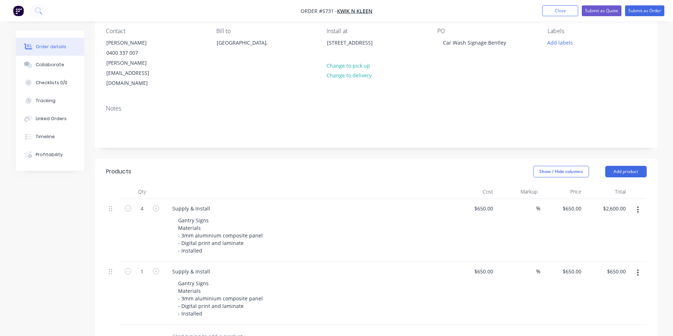
scroll to position [64, 0]
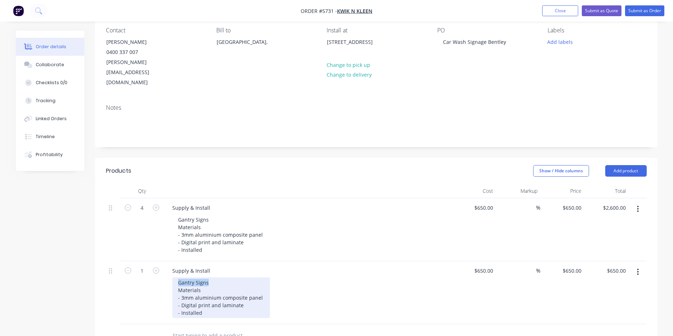
drag, startPoint x: 206, startPoint y: 262, endPoint x: 160, endPoint y: 262, distance: 46.8
click at [160, 262] on div "1 Supply & Install Gantry Signs Materials - 3mm aluminium composite panel - Dig…" at bounding box center [376, 293] width 540 height 63
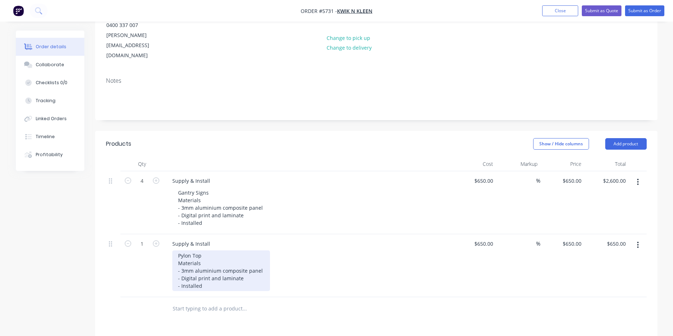
scroll to position [91, 0]
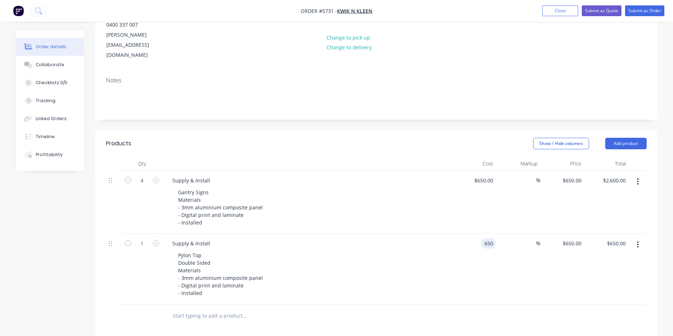
click at [487, 238] on input "650" at bounding box center [489, 243] width 12 height 10
type input "$1,455.00"
click at [454, 270] on div "$1,455.00 1455" at bounding box center [474, 269] width 44 height 71
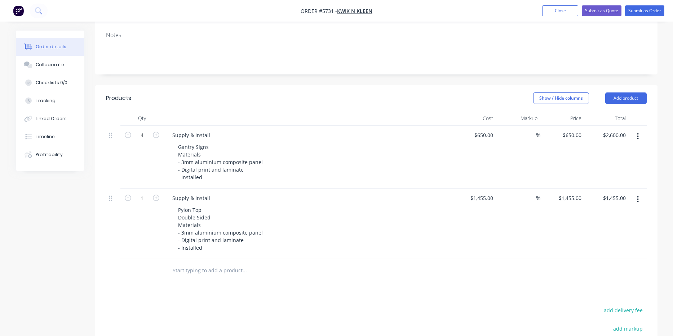
scroll to position [142, 0]
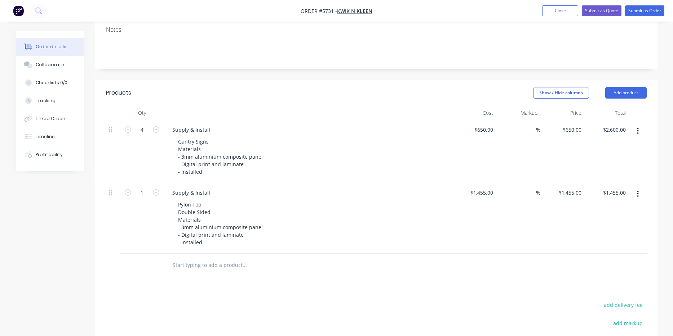
click at [637, 190] on icon "button" at bounding box center [638, 194] width 2 height 8
click at [621, 222] on div "Duplicate" at bounding box center [611, 227] width 55 height 10
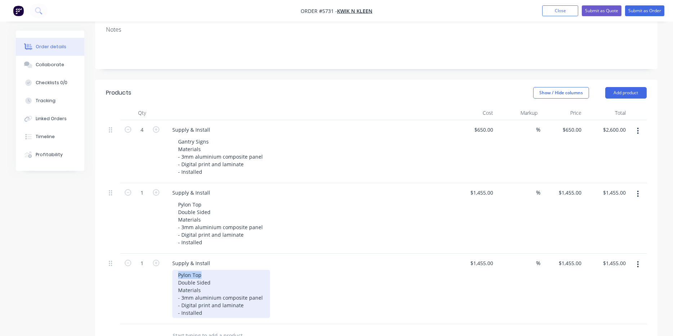
drag, startPoint x: 204, startPoint y: 254, endPoint x: 156, endPoint y: 254, distance: 47.9
click at [156, 254] on div "1 Supply & Install Pylon Top Double Sided Materials - 3mm aluminium composite p…" at bounding box center [376, 289] width 540 height 71
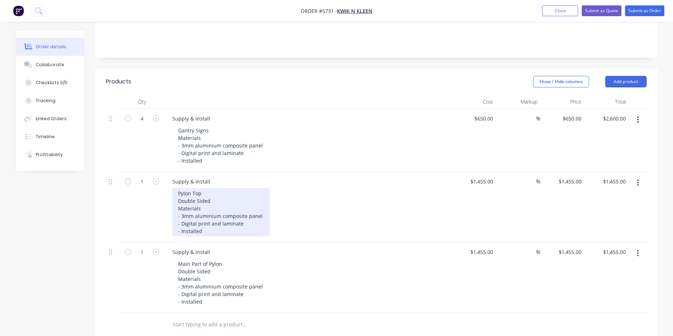
click at [230, 214] on div "Pylon Top Double Sided Materials - 3mm aluminium composite panel - Digital prin…" at bounding box center [221, 212] width 98 height 48
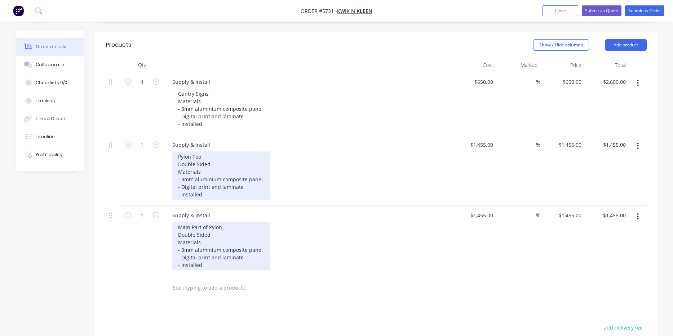
scroll to position [190, 0]
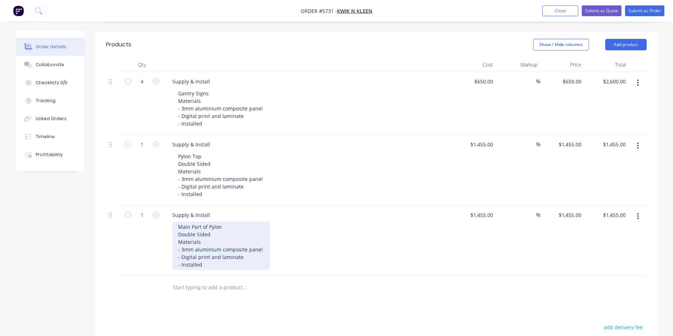
click at [225, 222] on div "Main Part of Pylon Double Sided Materials - 3mm aluminium composite panel - Dig…" at bounding box center [221, 246] width 98 height 48
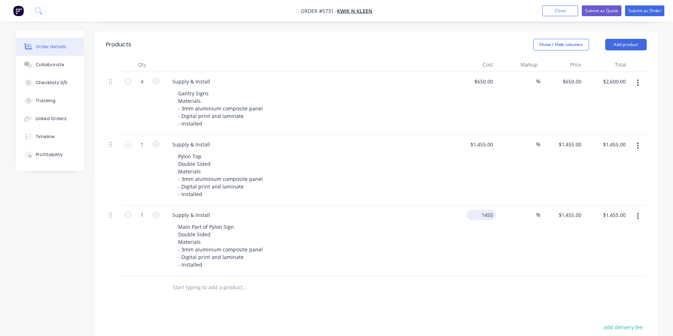
click at [479, 210] on div "1455 $1,455.00" at bounding box center [481, 215] width 29 height 10
type input "3"
type input "$4,235.00"
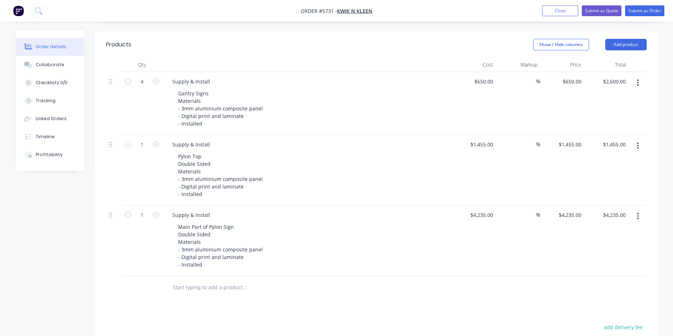
click at [418, 223] on div "Main Part of Pylon Sign Double Sided Materials - 3mm aluminium composite panel …" at bounding box center [310, 246] width 277 height 48
click at [637, 213] on icon "button" at bounding box center [638, 217] width 2 height 8
click at [614, 245] on div "Duplicate" at bounding box center [611, 250] width 55 height 10
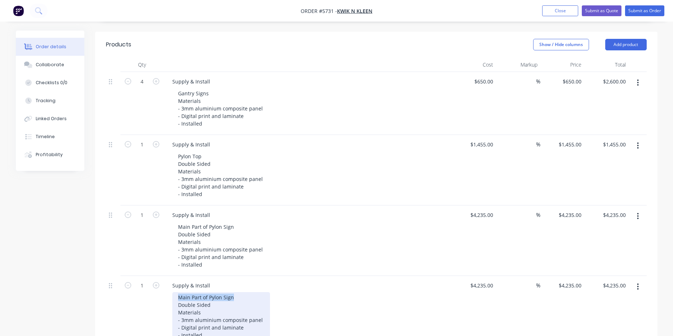
drag, startPoint x: 240, startPoint y: 275, endPoint x: 153, endPoint y: 275, distance: 86.5
click at [153, 276] on div "1 Supply & Install Main Part of Pylon Sign Double Sided Materials - 3mm alumini…" at bounding box center [376, 311] width 540 height 71
drag, startPoint x: 200, startPoint y: 284, endPoint x: 137, endPoint y: 284, distance: 62.7
click at [137, 284] on div "1 Supply & Install Kwik n Kelen Lightbox Double Sided Materials - 3mm aluminium…" at bounding box center [376, 311] width 540 height 71
drag, startPoint x: 261, startPoint y: 300, endPoint x: 180, endPoint y: 301, distance: 80.3
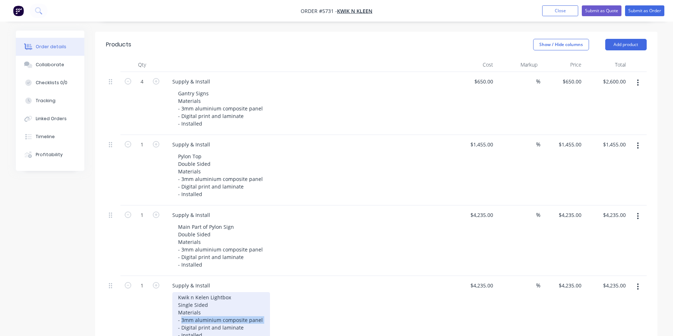
click at [180, 301] on div "Kwik n Kelen Lightbox Single Sided Materials - 3mm aluminium composite panel - …" at bounding box center [221, 317] width 98 height 48
click at [182, 308] on div "Kwik n Kelen Lightbox Single Sided Materials - 4.5mm opal acrylic - Digital pri…" at bounding box center [211, 317] width 79 height 48
drag, startPoint x: 241, startPoint y: 317, endPoint x: 172, endPoint y: 316, distance: 68.8
click at [172, 316] on div "Kwik n Kelen Lightbox Single Sided Materials - 4.5mm opal acrylic - Translucent…" at bounding box center [225, 321] width 107 height 56
click at [212, 317] on div "Kwik n Kelen Lightbox Single Sided Materials - 4.5mm opal acrylic - Translucent…" at bounding box center [237, 313] width 131 height 41
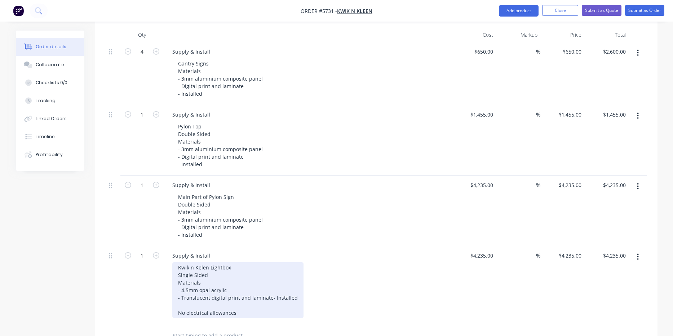
scroll to position [223, 0]
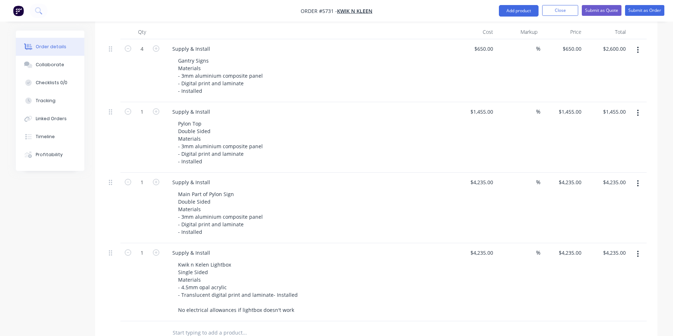
click at [306, 300] on div "Kwik n Kelen Lightbox Single Sided Materials - 4.5mm opal acrylic - Translucent…" at bounding box center [310, 288] width 277 height 56
click at [479, 248] on div "4235 4235" at bounding box center [487, 253] width 18 height 10
type input "$655.00"
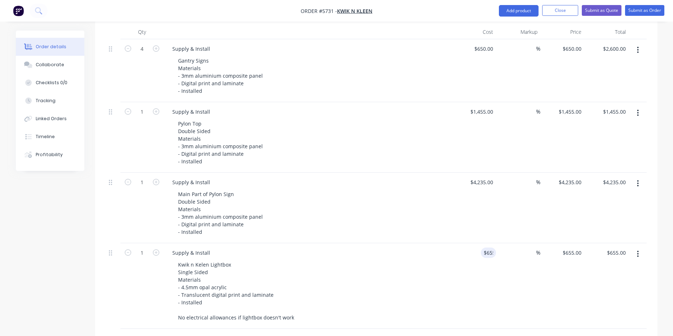
click at [452, 267] on div "$655.00 655" at bounding box center [474, 287] width 44 height 86
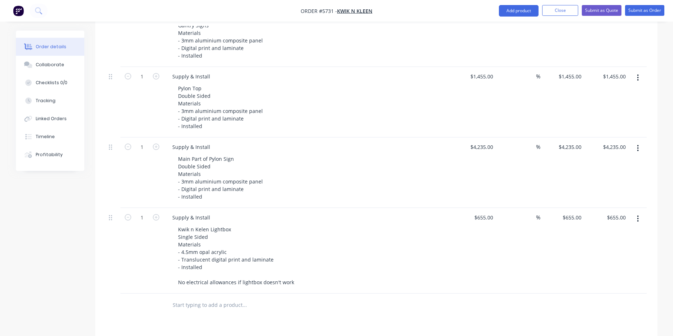
scroll to position [259, 0]
click at [486, 212] on input "655" at bounding box center [489, 217] width 12 height 10
type input "$755.00"
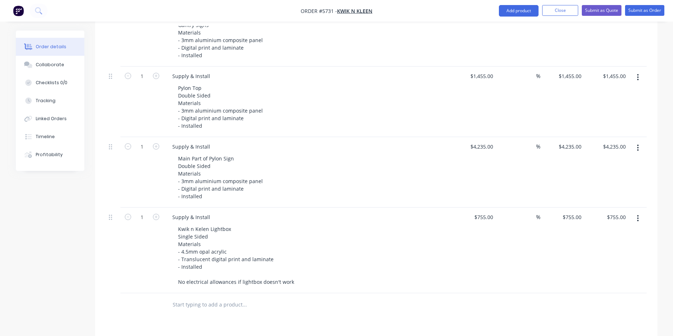
click at [474, 219] on div "$755.00 $755.00" at bounding box center [474, 251] width 44 height 86
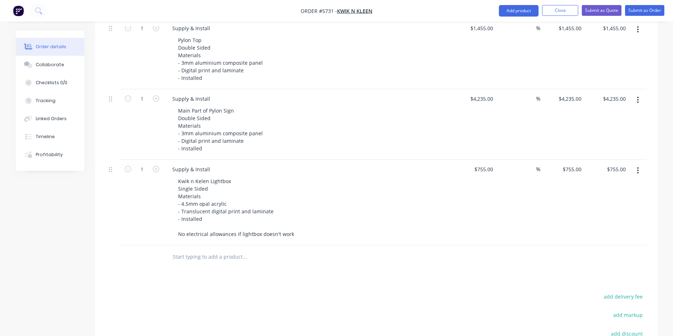
scroll to position [307, 0]
click at [637, 166] on icon "button" at bounding box center [638, 170] width 2 height 8
click at [618, 199] on div "Duplicate" at bounding box center [611, 204] width 55 height 10
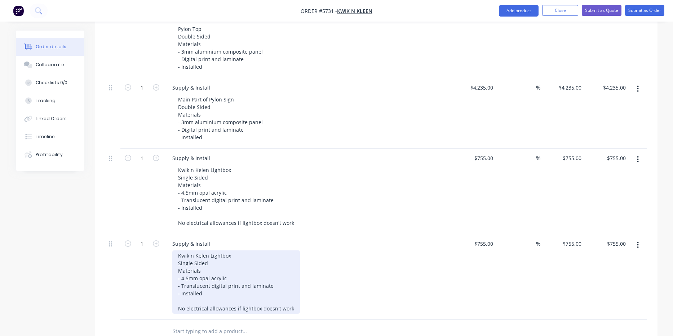
scroll to position [323, 0]
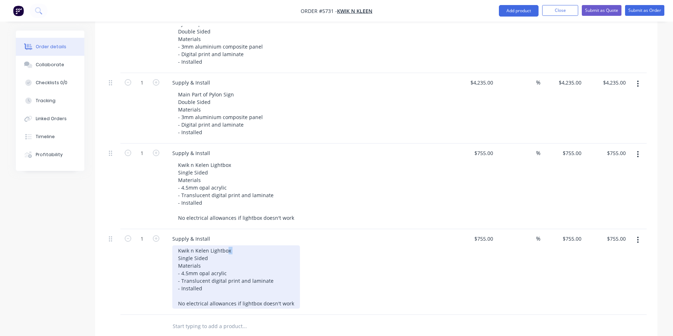
drag, startPoint x: 234, startPoint y: 229, endPoint x: 226, endPoint y: 229, distance: 8.3
click at [226, 246] on div "Kwik n Kelen Lightbox Single Sided Materials - 4.5mm opal acrylic - Translucent…" at bounding box center [236, 277] width 128 height 63
drag, startPoint x: 208, startPoint y: 230, endPoint x: 163, endPoint y: 230, distance: 45.0
click at [163, 230] on div "1 Supply & Install Kwik n Kelen Lightbox Single Sided Materials - 4.5mm opal ac…" at bounding box center [376, 272] width 540 height 86
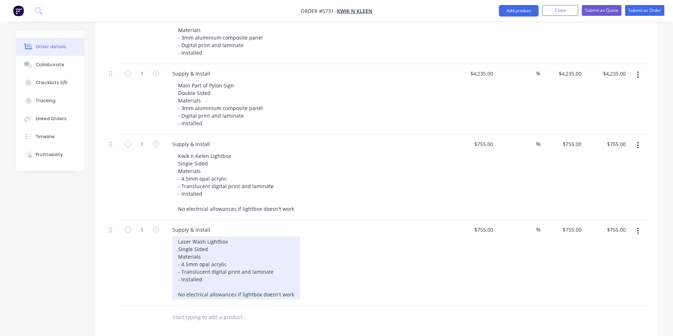
scroll to position [332, 0]
click at [219, 245] on div "Laser Wash Lightbox Single Sided Materials - 4.5mm opal acrylic - Translucent d…" at bounding box center [236, 267] width 128 height 63
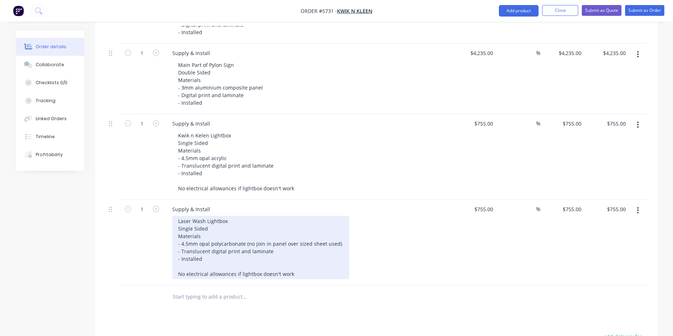
scroll to position [356, 0]
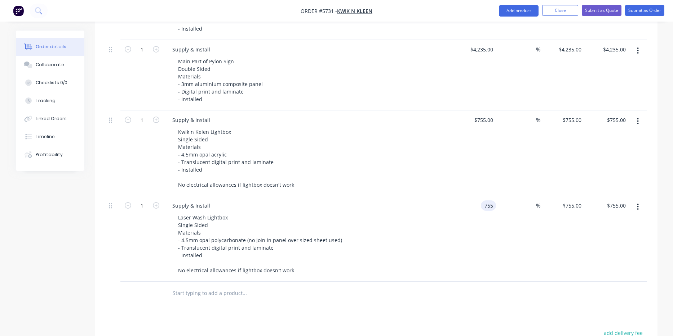
click at [482, 201] on div "755 755" at bounding box center [488, 206] width 15 height 10
type input "$2,350.00"
click at [462, 219] on div "$2,350.00 2350" at bounding box center [474, 239] width 44 height 86
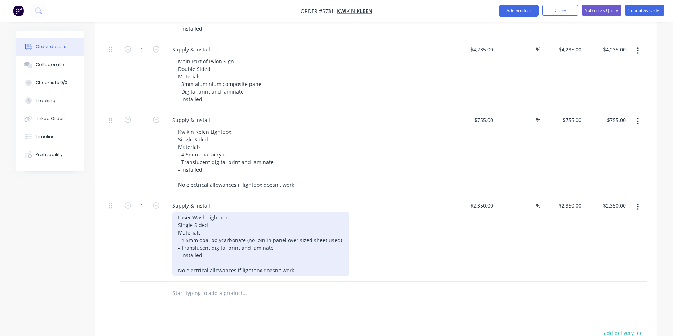
click at [308, 252] on div "Laser Wash Lightbox Single Sided Materials - 4.5mm opal polycarbonate (no join …" at bounding box center [260, 244] width 177 height 63
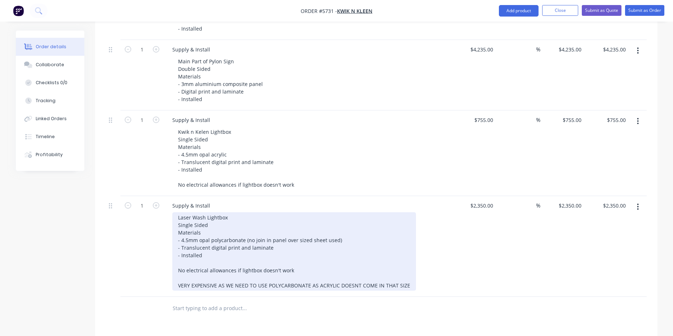
click at [352, 267] on div "Laser Wash Lightbox Single Sided Materials - 4.5mm opal polycarbonate (no join …" at bounding box center [294, 252] width 244 height 79
click at [348, 267] on div "Laser Wash Lightbox Single Sided Materials - 4.5mm opal polycarbonate (no join …" at bounding box center [294, 252] width 244 height 79
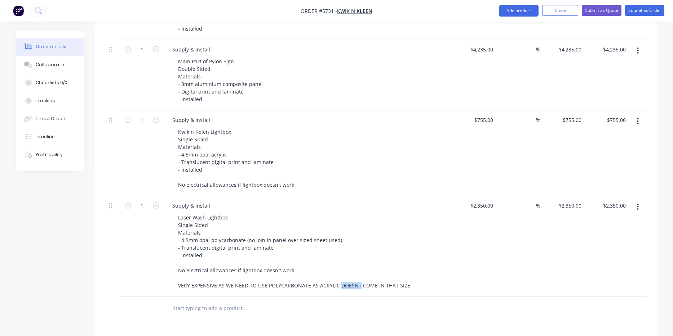
click at [365, 302] on div at bounding box center [274, 309] width 216 height 14
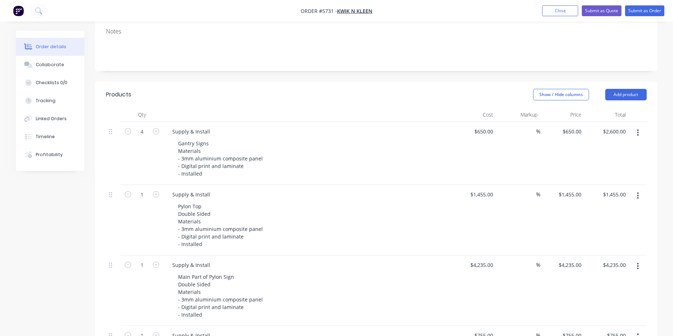
scroll to position [108, 0]
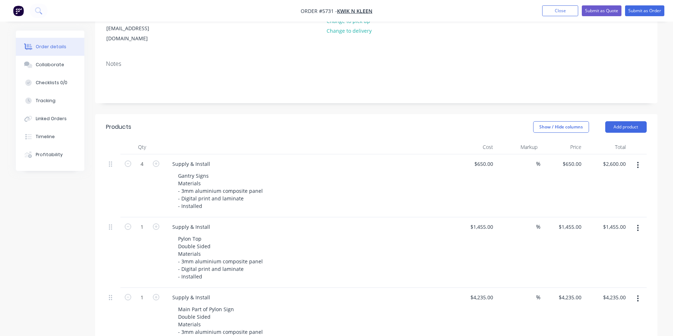
click at [636, 159] on button "button" at bounding box center [637, 165] width 17 height 13
click at [621, 193] on div "Duplicate" at bounding box center [611, 198] width 55 height 10
type input "$650.00"
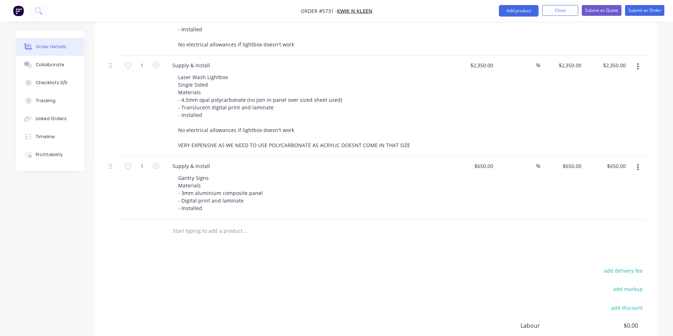
scroll to position [496, 0]
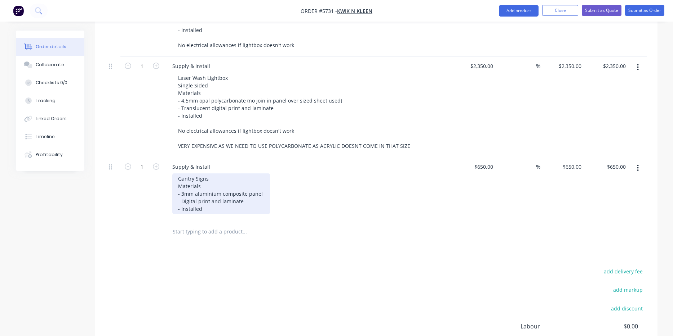
click at [235, 189] on div "Gantry Signs Materials - 3mm aluminium composite panel - Digital print and lami…" at bounding box center [221, 194] width 98 height 41
drag, startPoint x: 208, startPoint y: 156, endPoint x: 173, endPoint y: 157, distance: 34.2
click at [173, 174] on div "Gantry Signs Materials - 3mm aluminium composite panel - Digital print and lami…" at bounding box center [221, 194] width 98 height 41
click at [251, 183] on div "ENTRANCE TO LASER WASH Materials - 3mm aluminium composite panel - Digital prin…" at bounding box center [221, 194] width 98 height 41
drag, startPoint x: 298, startPoint y: 184, endPoint x: 242, endPoint y: 181, distance: 55.9
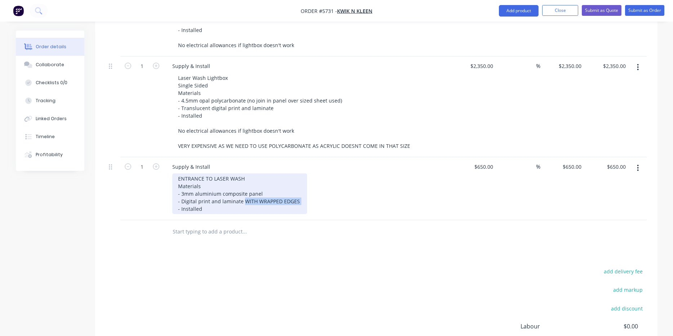
click at [242, 181] on div "ENTRANCE TO LASER WASH Materials - 3mm aluminium composite panel - Digital prin…" at bounding box center [239, 194] width 135 height 41
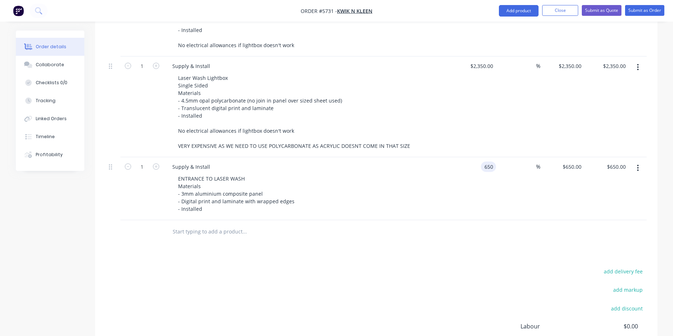
click at [483, 162] on input "650" at bounding box center [489, 167] width 12 height 10
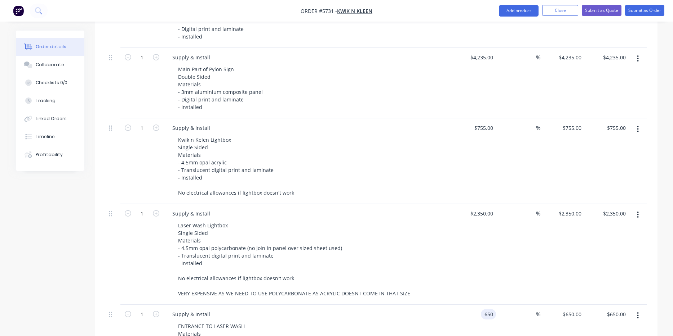
scroll to position [347, 0]
type input "4"
type input "$550.00"
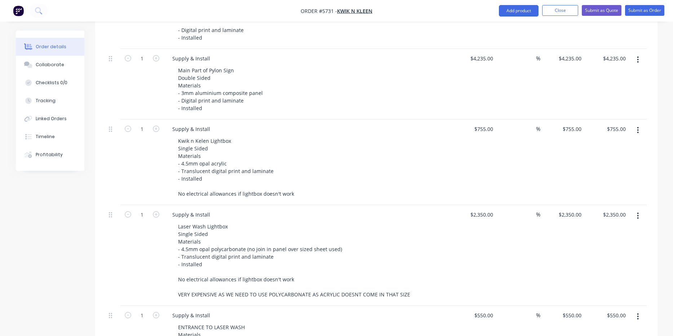
click at [443, 227] on div "Laser Wash Lightbox Single Sided Materials - 4.5mm opal polycarbonate (no join …" at bounding box center [310, 261] width 277 height 79
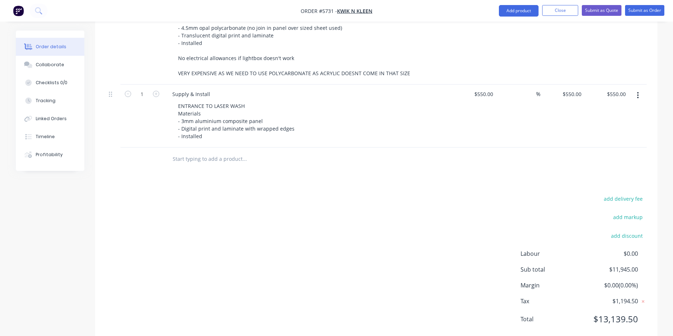
scroll to position [566, 0]
click at [637, 94] on icon "button" at bounding box center [638, 98] width 2 height 8
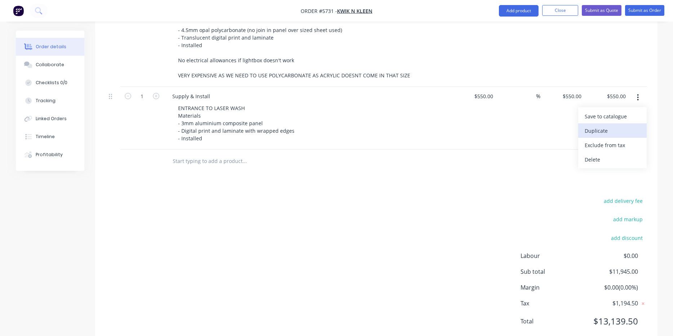
click at [617, 126] on div "Duplicate" at bounding box center [611, 131] width 55 height 10
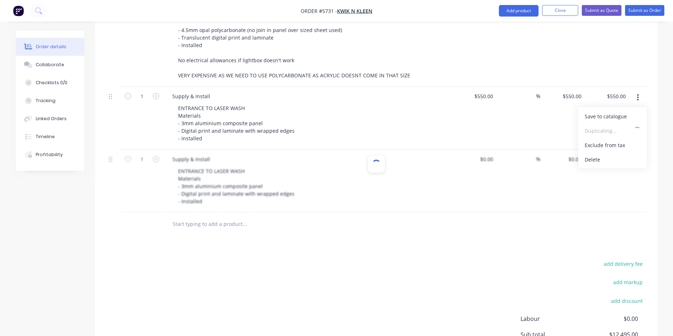
type input "$550.00"
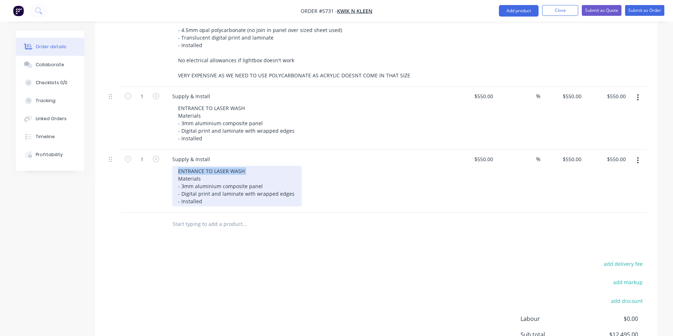
drag, startPoint x: 249, startPoint y: 151, endPoint x: 168, endPoint y: 151, distance: 80.7
click at [168, 151] on div "Supply & Install ENTRANCE TO LASER WASH Materials - 3mm aluminium composite pan…" at bounding box center [308, 181] width 288 height 63
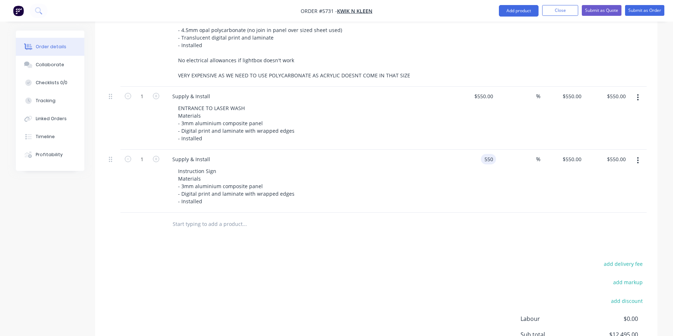
click at [481, 154] on div "550 550" at bounding box center [488, 159] width 15 height 10
type input "$75.00"
click at [449, 213] on div at bounding box center [376, 224] width 540 height 23
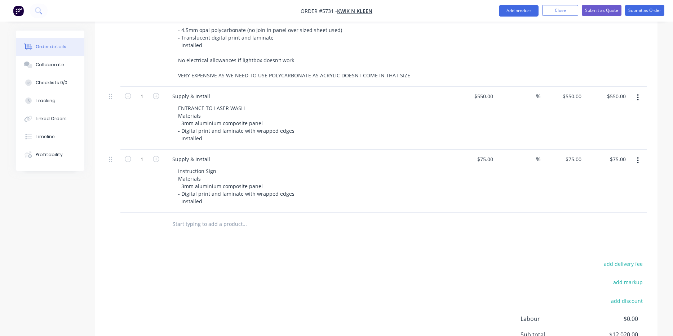
click at [637, 157] on icon "button" at bounding box center [638, 161] width 2 height 8
click at [626, 189] on div "Duplicate" at bounding box center [611, 194] width 55 height 10
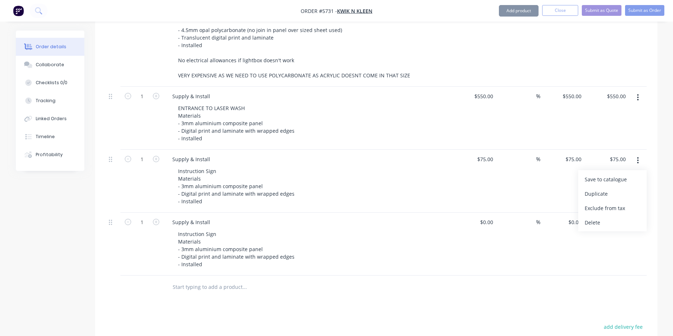
type input "$75.00"
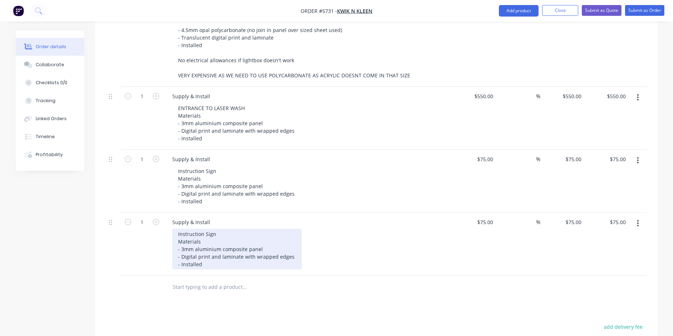
click at [220, 229] on div "Instruction Sign Materials - 3mm aluminium composite panel - Digital print and …" at bounding box center [236, 249] width 129 height 41
click at [177, 229] on div "Instruction Sign Materials - 3mm aluminium composite panel - Digital print and …" at bounding box center [236, 249] width 129 height 41
drag, startPoint x: 281, startPoint y: 214, endPoint x: 239, endPoint y: 213, distance: 42.5
click at [239, 229] on div "RHS Laser wash Entrance Instruction Sign Materials - 3mm aluminium composite pa…" at bounding box center [236, 249] width 129 height 41
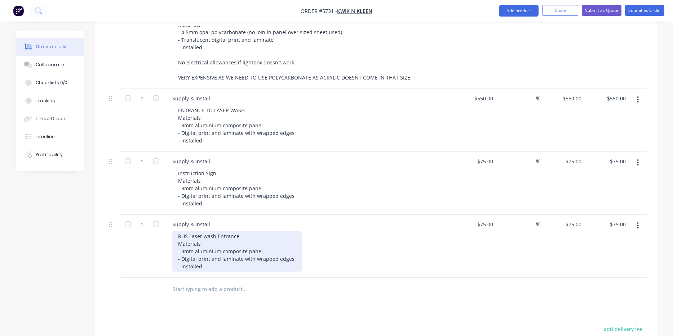
scroll to position [568, 0]
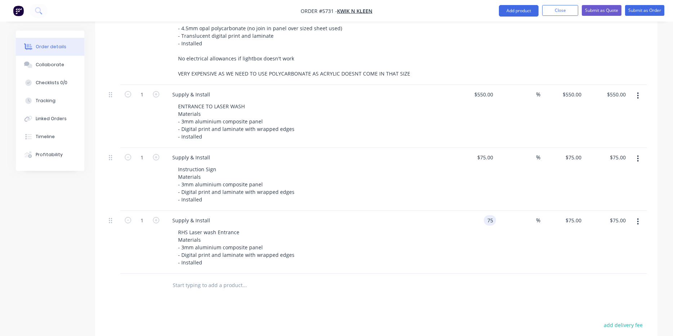
click at [481, 211] on div "75 75" at bounding box center [474, 242] width 44 height 63
type input "$350.00"
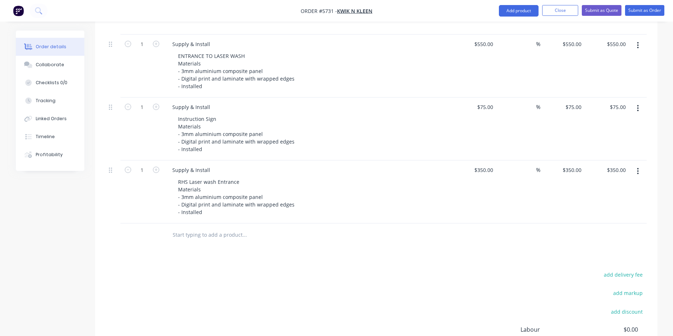
click at [426, 270] on div "add delivery fee add markup add discount Labour $0.00 Sub total $12,370.00 Marg…" at bounding box center [376, 339] width 540 height 139
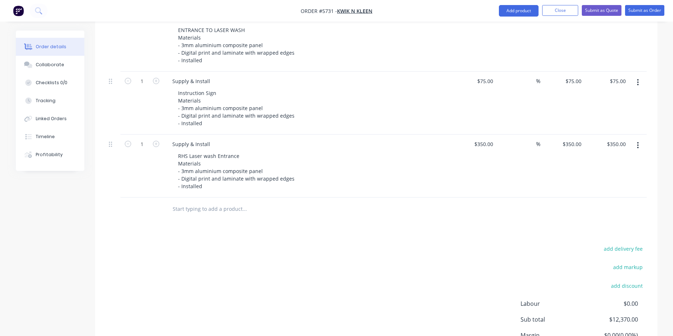
scroll to position [645, 0]
click at [485, 139] on input "350" at bounding box center [484, 144] width 22 height 10
type input "$350.00"
click at [422, 198] on div at bounding box center [293, 208] width 259 height 23
click at [638, 141] on icon "button" at bounding box center [638, 145] width 2 height 8
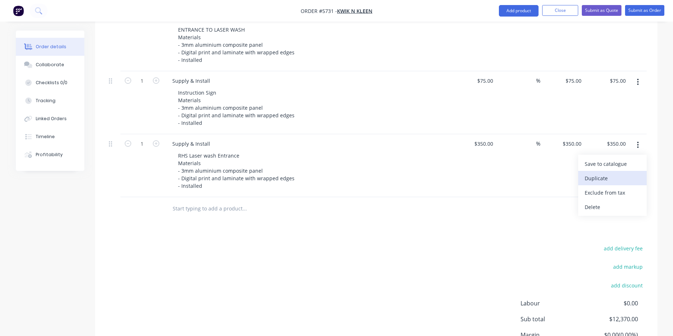
click at [624, 173] on div "Duplicate" at bounding box center [611, 178] width 55 height 10
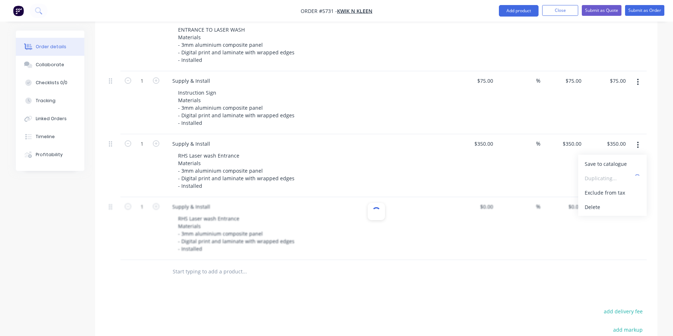
type input "$350.00"
click at [371, 265] on div at bounding box center [274, 272] width 216 height 14
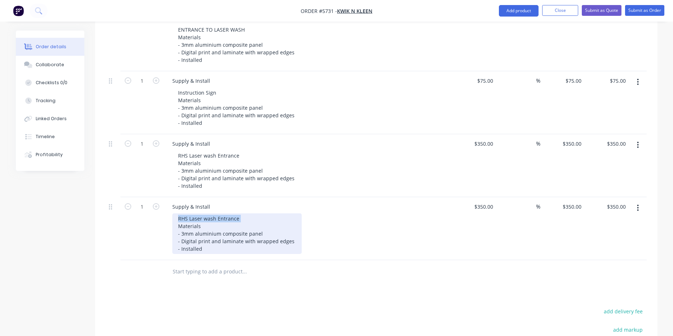
drag, startPoint x: 236, startPoint y: 198, endPoint x: 159, endPoint y: 198, distance: 77.1
click at [159, 198] on div "1 Supply & Install RHS Laser wash Entrance Materials - 3mm aluminium composite …" at bounding box center [376, 228] width 540 height 63
drag, startPoint x: 242, startPoint y: 220, endPoint x: 291, endPoint y: 221, distance: 49.4
click at [291, 221] on div "Small Decals (American Express to be remove d) Materials - 3mm aluminium compos…" at bounding box center [236, 234] width 129 height 41
drag, startPoint x: 266, startPoint y: 214, endPoint x: 157, endPoint y: 211, distance: 109.2
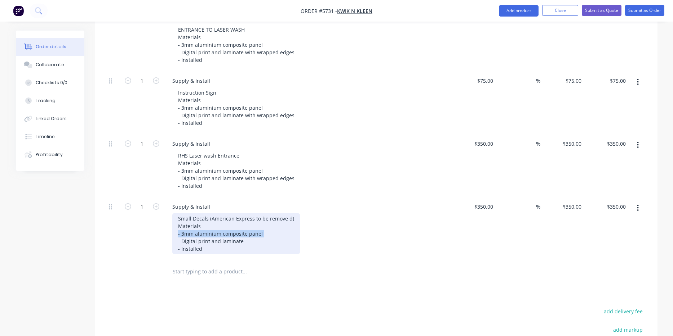
click at [157, 211] on div "1 Supply & Install Small Decals (American Express to be remove d) Materials - 3…" at bounding box center [376, 228] width 540 height 63
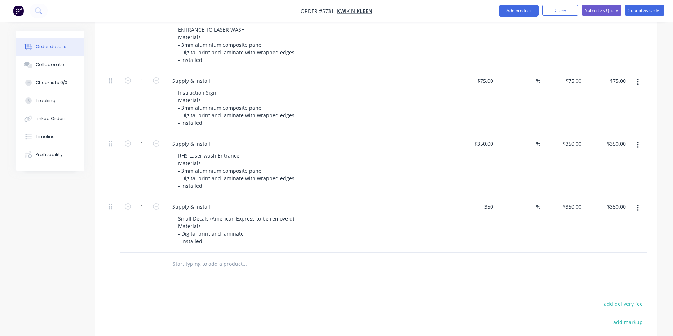
click at [479, 197] on div "350 $350.00" at bounding box center [474, 224] width 44 height 55
type input "$10.00"
click at [434, 253] on div at bounding box center [376, 264] width 540 height 23
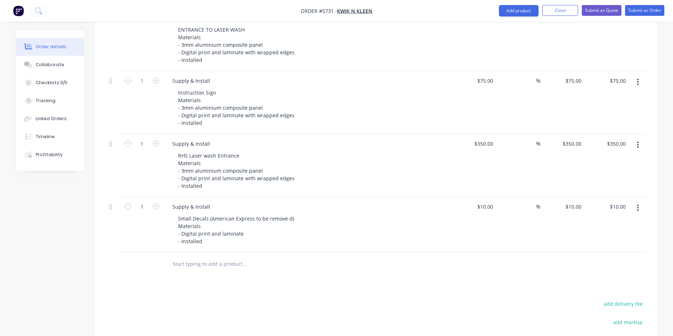
click at [637, 204] on icon "button" at bounding box center [638, 208] width 2 height 8
click at [619, 236] on div "Duplicate" at bounding box center [611, 241] width 55 height 10
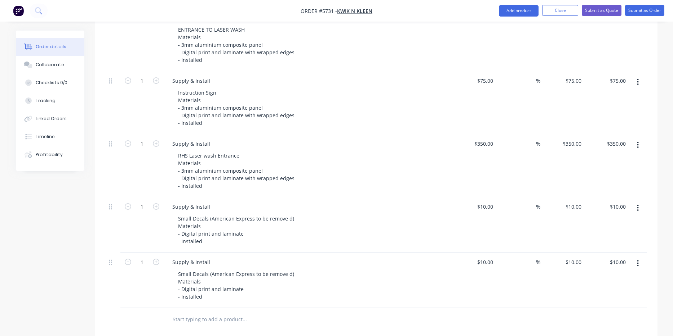
click at [223, 253] on div "Supply & Install Small Decals (American Express to be remove d) Materials - Dig…" at bounding box center [308, 280] width 288 height 55
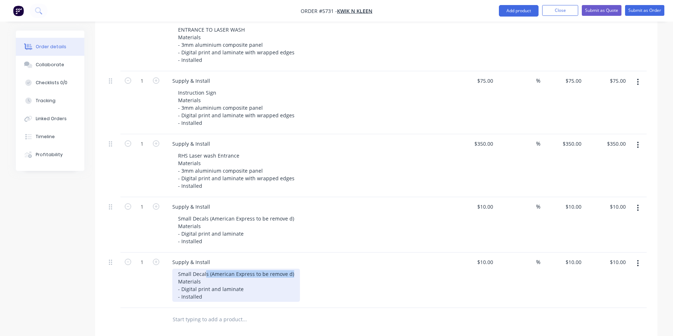
drag, startPoint x: 293, startPoint y: 253, endPoint x: 205, endPoint y: 254, distance: 87.9
click at [205, 269] on div "Small Decals (American Express to be remove d) Materials - Digital print and la…" at bounding box center [236, 285] width 128 height 33
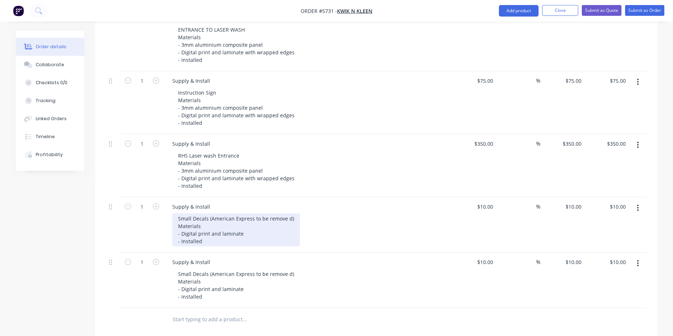
click at [286, 214] on div "Small Decals (American Express to be remove d) Materials - Digital print and la…" at bounding box center [236, 230] width 128 height 33
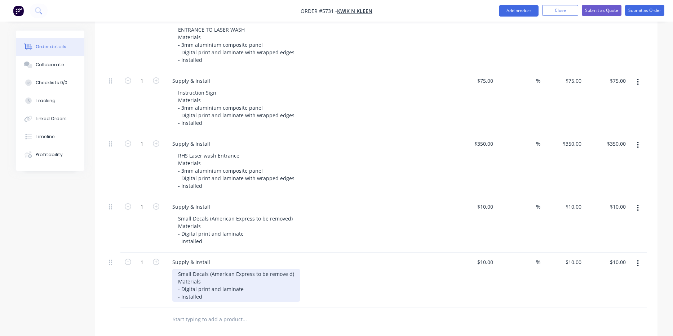
drag, startPoint x: 300, startPoint y: 254, endPoint x: 178, endPoint y: 250, distance: 121.8
click at [178, 269] on div "Small Decals (American Express to be remove d) Materials - Digital print and la…" at bounding box center [310, 285] width 277 height 33
click at [258, 269] on div "Small Decals (American Express to be remove d) Materials - Digital print and la…" at bounding box center [236, 285] width 128 height 33
click at [294, 269] on div "Small Decals (American Express to be remove d) Materials - Digital print and la…" at bounding box center [236, 285] width 128 height 33
drag, startPoint x: 294, startPoint y: 255, endPoint x: 176, endPoint y: 254, distance: 117.8
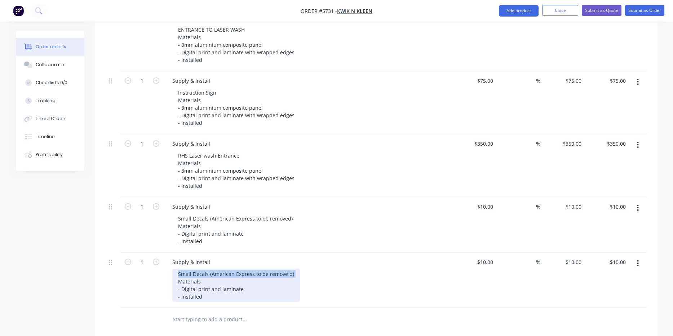
click at [176, 269] on div "Small Decals (American Express to be remove d) Materials - Digital print and la…" at bounding box center [236, 285] width 128 height 33
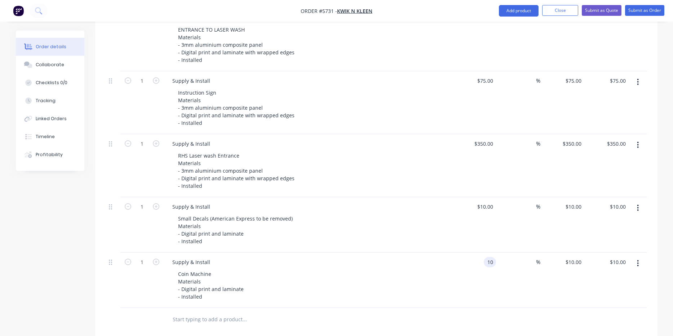
click at [488, 257] on input "10" at bounding box center [490, 262] width 9 height 10
type input "$75.00"
click at [415, 269] on div "Coin Machine Materials - Digital print and laminate - Installed" at bounding box center [310, 285] width 277 height 33
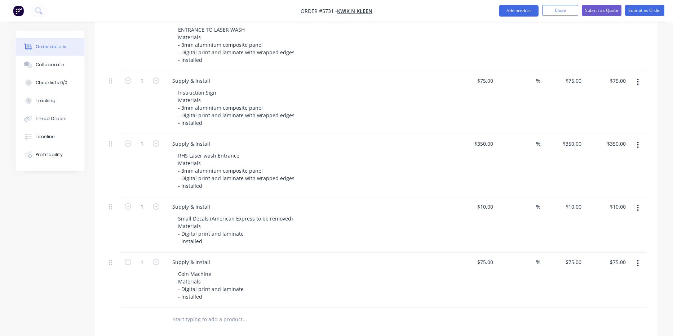
click at [638, 260] on icon "button" at bounding box center [638, 264] width 2 height 8
click at [613, 292] on div "Duplicate" at bounding box center [611, 297] width 55 height 10
drag, startPoint x: 207, startPoint y: 309, endPoint x: 175, endPoint y: 310, distance: 32.4
click at [175, 325] on div "Coin Machine Materials - Digital print and laminate - Installed" at bounding box center [211, 341] width 79 height 33
drag, startPoint x: 217, startPoint y: 309, endPoint x: 166, endPoint y: 308, distance: 50.8
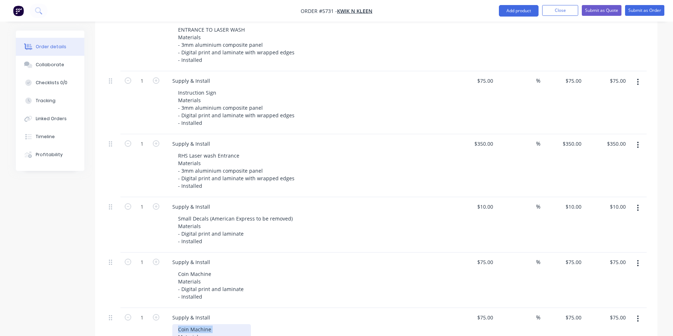
click at [166, 308] on div "Supply & Install Coin Machine Materials - Digital print and laminate - Installed" at bounding box center [308, 335] width 288 height 55
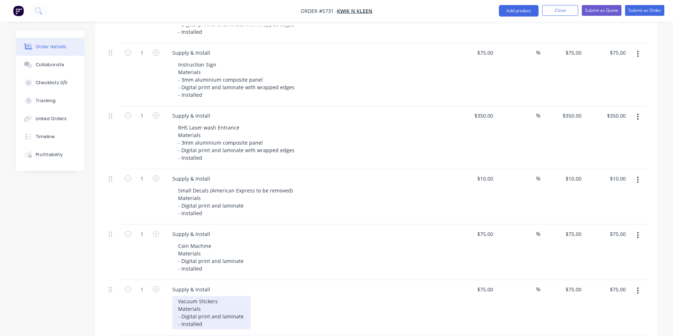
scroll to position [679, 0]
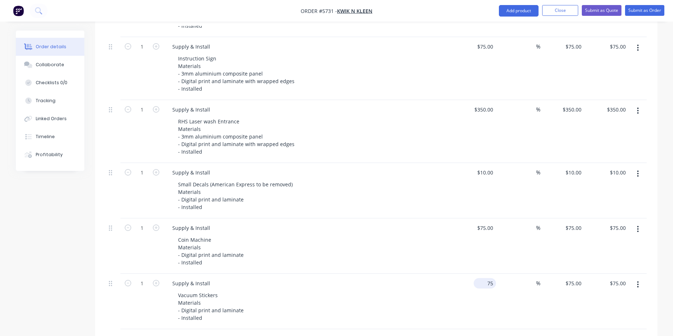
click at [483, 278] on div "75 $75.00" at bounding box center [484, 283] width 22 height 10
click at [483, 278] on div "75 75" at bounding box center [489, 283] width 12 height 10
type input "$85.00"
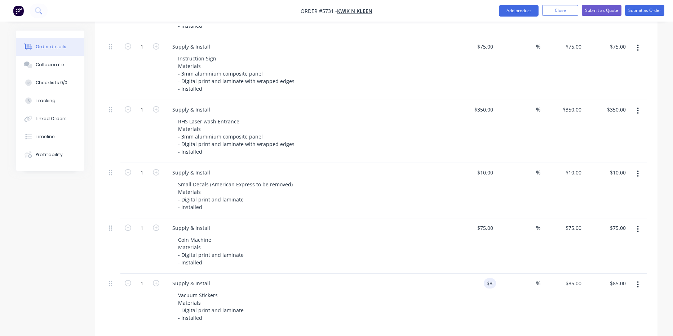
click at [344, 334] on div at bounding box center [274, 341] width 216 height 14
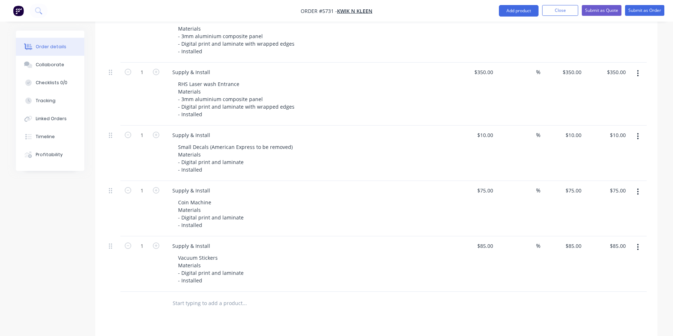
scroll to position [718, 0]
click at [234, 295] on input "text" at bounding box center [244, 302] width 144 height 14
type input "Artwork Creation"
click at [250, 318] on button "Add Artwork Creation to order" at bounding box center [283, 329] width 216 height 23
click at [206, 307] on div at bounding box center [208, 312] width 73 height 10
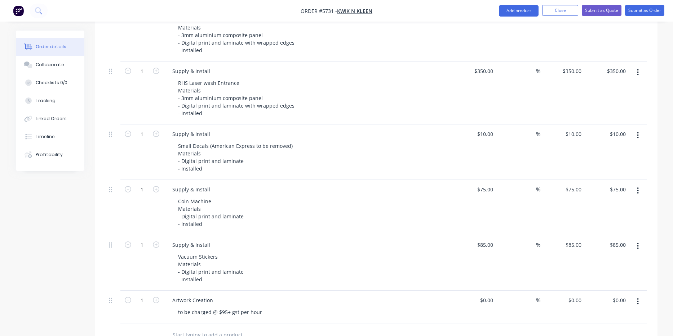
click at [384, 307] on div "to be charged @ $95+ gst per hour" at bounding box center [310, 312] width 277 height 10
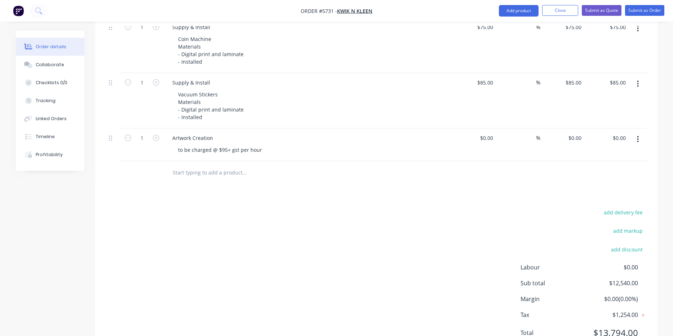
scroll to position [879, 0]
click at [639, 134] on button "button" at bounding box center [637, 140] width 17 height 13
click at [603, 168] on div "Duplicate" at bounding box center [611, 173] width 55 height 10
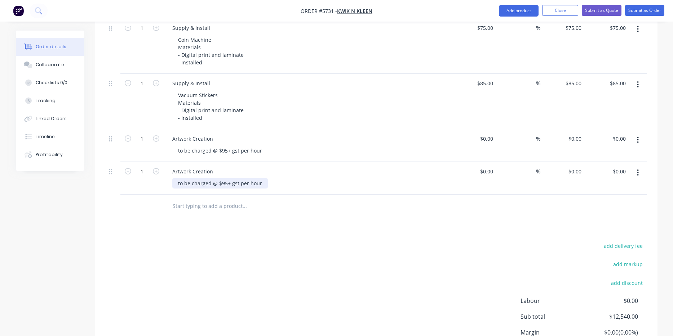
click at [212, 178] on div "to be charged @ $95+ gst per hour" at bounding box center [219, 183] width 95 height 10
click at [201, 166] on div "Artwork Creation" at bounding box center [192, 171] width 52 height 10
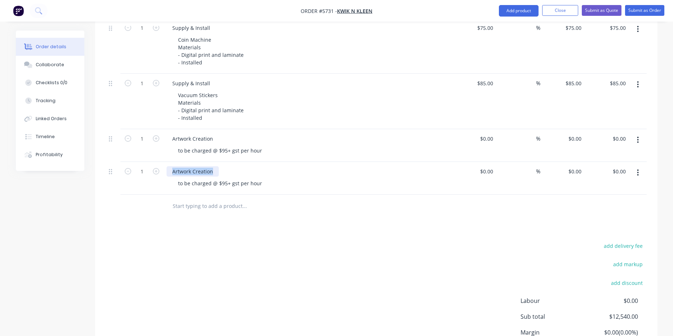
click at [201, 166] on div "Artwork Creation" at bounding box center [192, 171] width 52 height 10
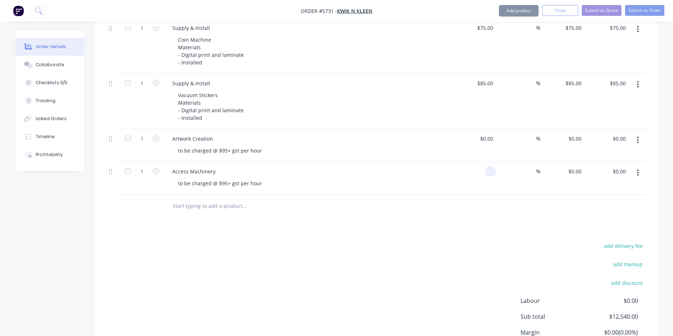
click at [483, 162] on div at bounding box center [474, 178] width 44 height 33
type input "$390.00"
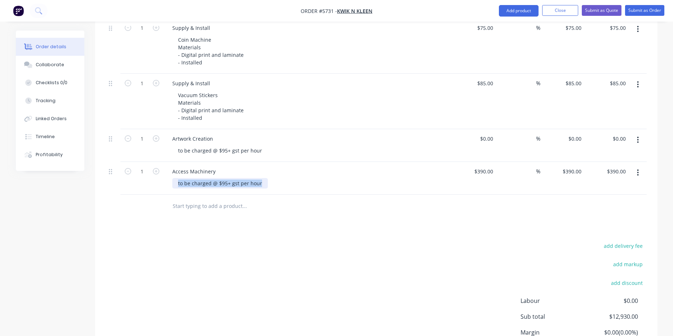
drag, startPoint x: 263, startPoint y: 163, endPoint x: 111, endPoint y: 158, distance: 152.5
click at [111, 162] on div "1 Access Machinery to be charged @ $95+ gst per hour $390.00 $390.00 % $390.00 …" at bounding box center [376, 178] width 540 height 33
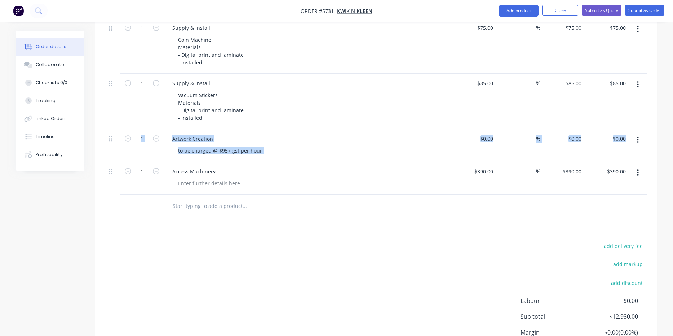
drag, startPoint x: 108, startPoint y: 152, endPoint x: 108, endPoint y: 125, distance: 27.0
click at [110, 169] on icon at bounding box center [110, 172] width 3 height 6
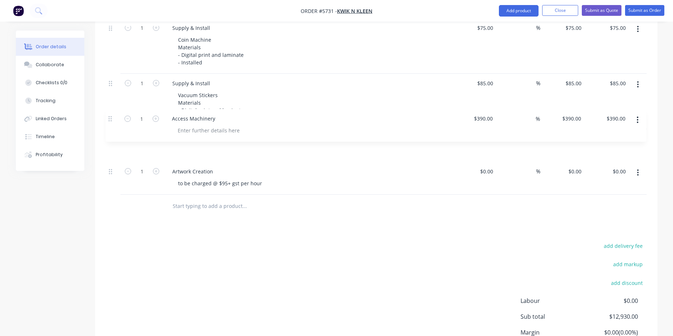
drag, startPoint x: 109, startPoint y: 152, endPoint x: 109, endPoint y: 116, distance: 35.3
click at [259, 241] on div "add delivery fee add markup add discount Labour $0.00 Sub total $12,930.00 Marg…" at bounding box center [376, 310] width 540 height 139
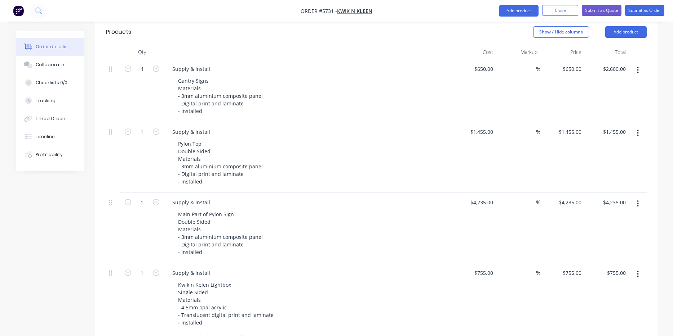
scroll to position [202, 0]
click at [474, 194] on div "4235 4235" at bounding box center [474, 229] width 44 height 71
click at [474, 194] on div "$4,235.00 4235" at bounding box center [474, 229] width 44 height 71
click at [507, 198] on div "%" at bounding box center [518, 229] width 44 height 71
click at [483, 198] on input "4235" at bounding box center [482, 203] width 26 height 10
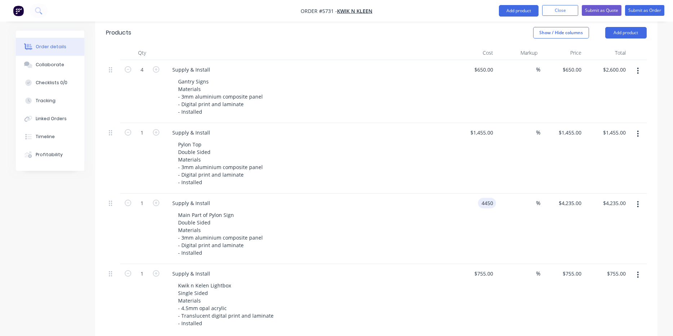
type input "$4,450.00"
click at [424, 210] on div "Main Part of Pylon Sign Double Sided Materials - 3mm aluminium composite panel …" at bounding box center [310, 234] width 277 height 48
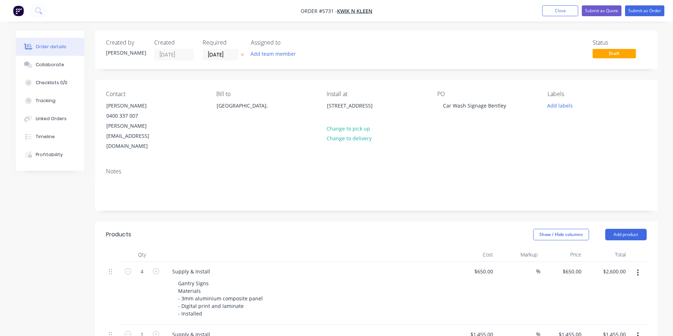
scroll to position [0, 0]
click at [598, 13] on button "Submit as Quote" at bounding box center [601, 10] width 40 height 11
type input "$650.00"
type input "$2,600.00"
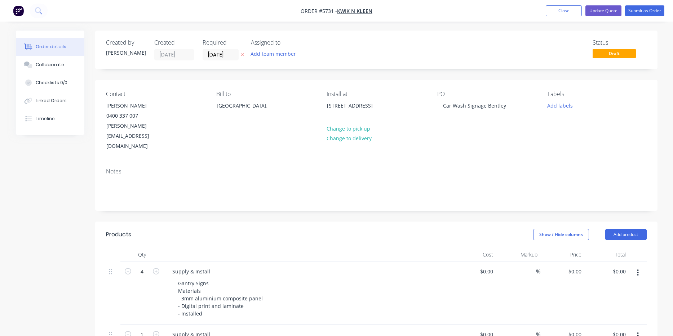
type input "$1,455.00"
type input "$4,450.00"
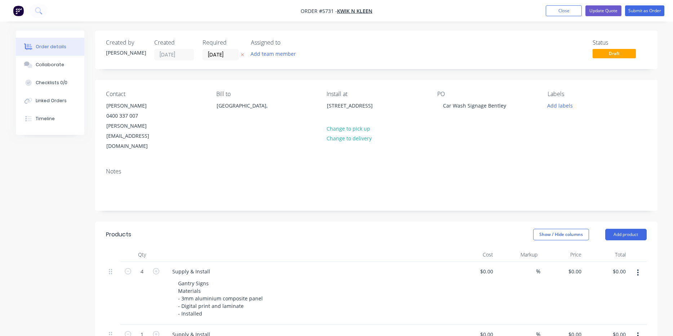
type input "$4,450.00"
type input "$755.00"
type input "$2,350.00"
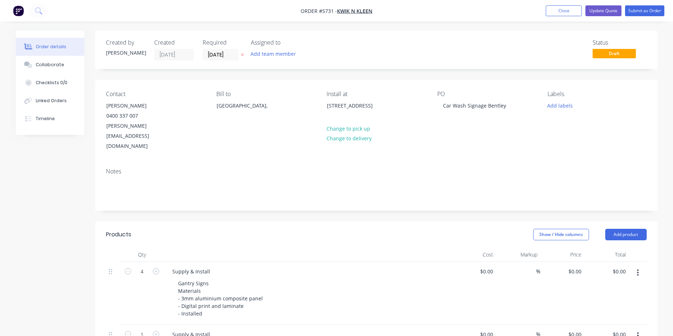
type input "$2,350.00"
type input "$550.00"
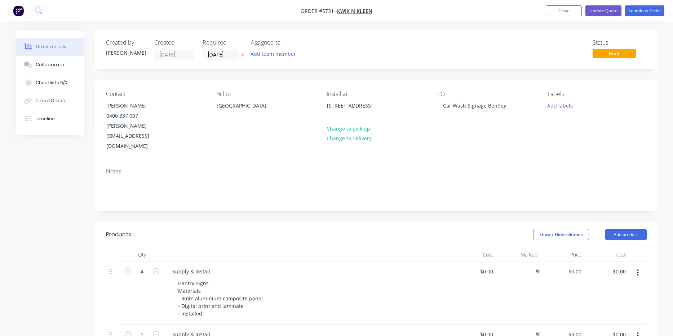
type input "$75.00"
type input "$350.00"
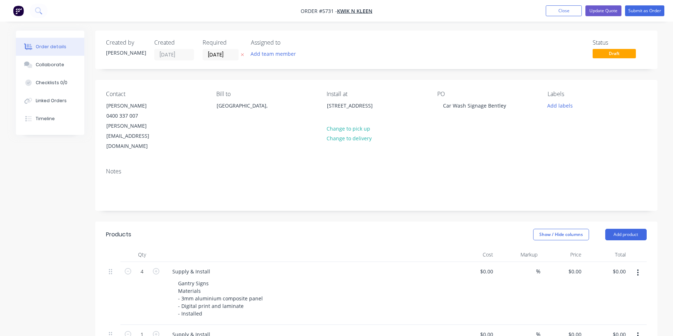
type input "$350.00"
type input "$10.00"
type input "$75.00"
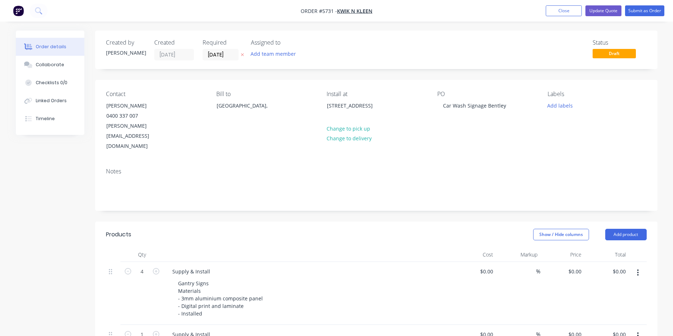
type input "$75.00"
type input "$85.00"
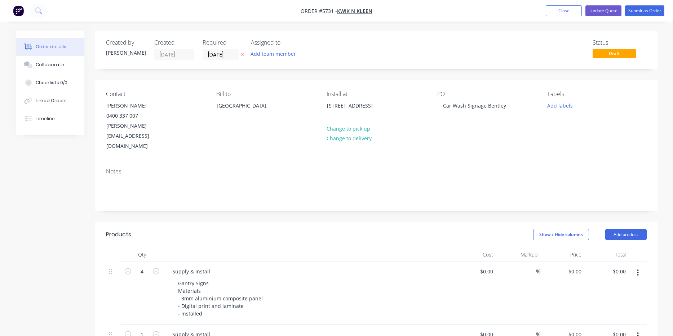
type input "$390.00"
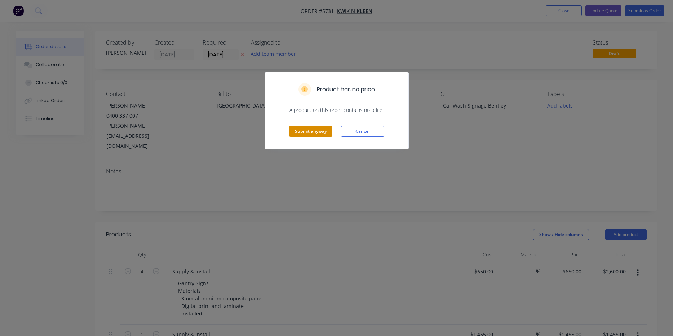
click at [319, 132] on button "Submit anyway" at bounding box center [310, 131] width 43 height 11
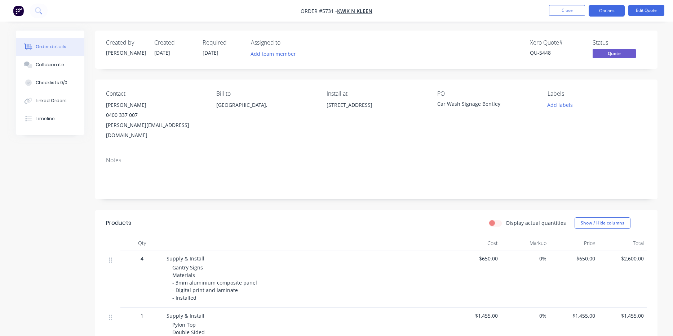
click at [604, 13] on button "Options" at bounding box center [606, 11] width 36 height 12
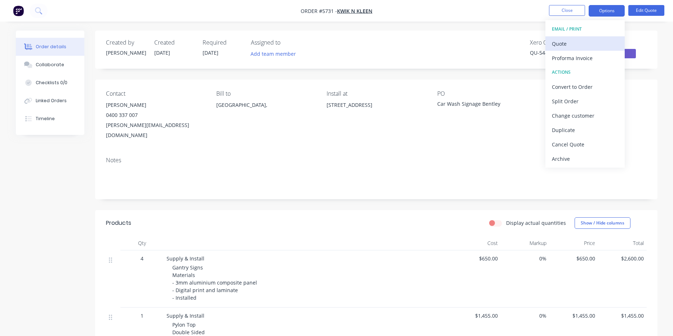
click at [590, 43] on div "Quote" at bounding box center [585, 44] width 66 height 10
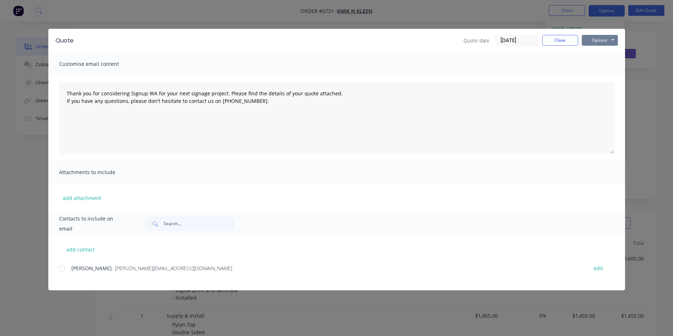
click at [597, 41] on button "Options" at bounding box center [599, 40] width 36 height 11
click at [597, 64] on button "Print" at bounding box center [604, 65] width 46 height 12
click at [560, 37] on button "Close" at bounding box center [560, 40] width 36 height 11
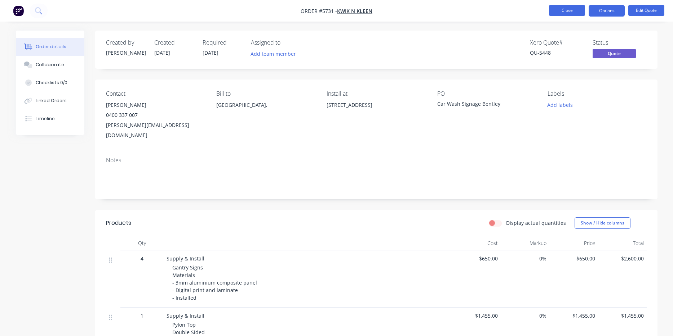
click at [563, 12] on button "Close" at bounding box center [567, 10] width 36 height 11
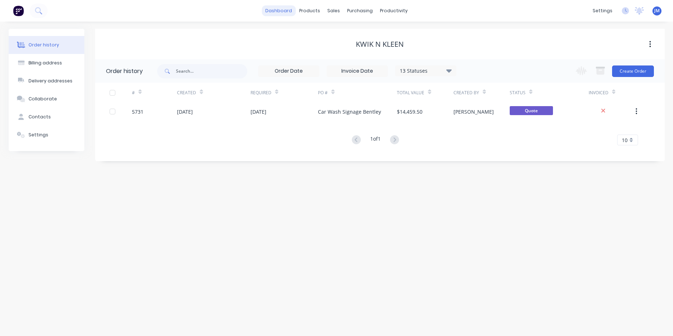
click at [295, 10] on link "dashboard" at bounding box center [279, 10] width 34 height 11
